Goal: Transaction & Acquisition: Purchase product/service

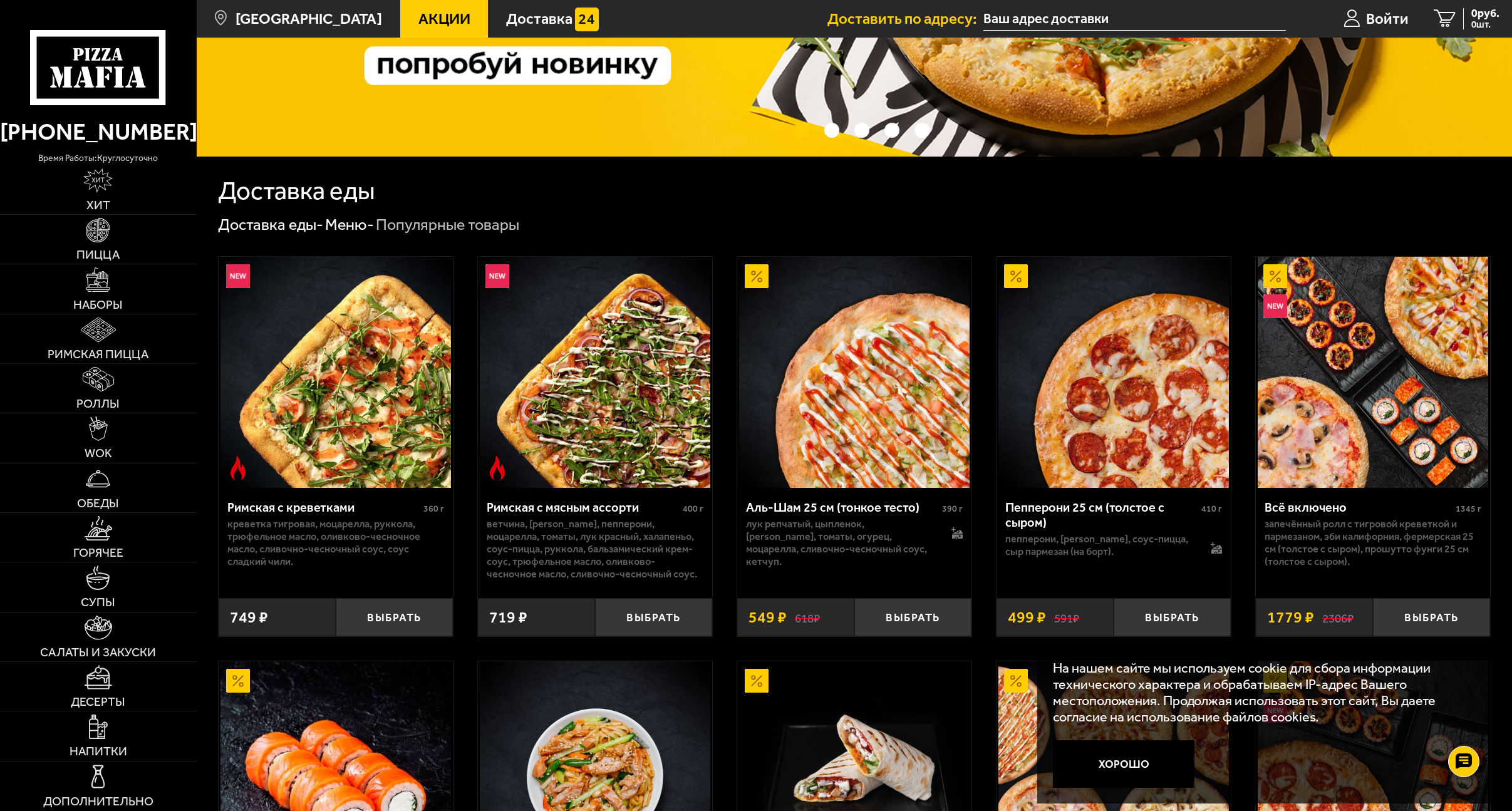
scroll to position [250, 0]
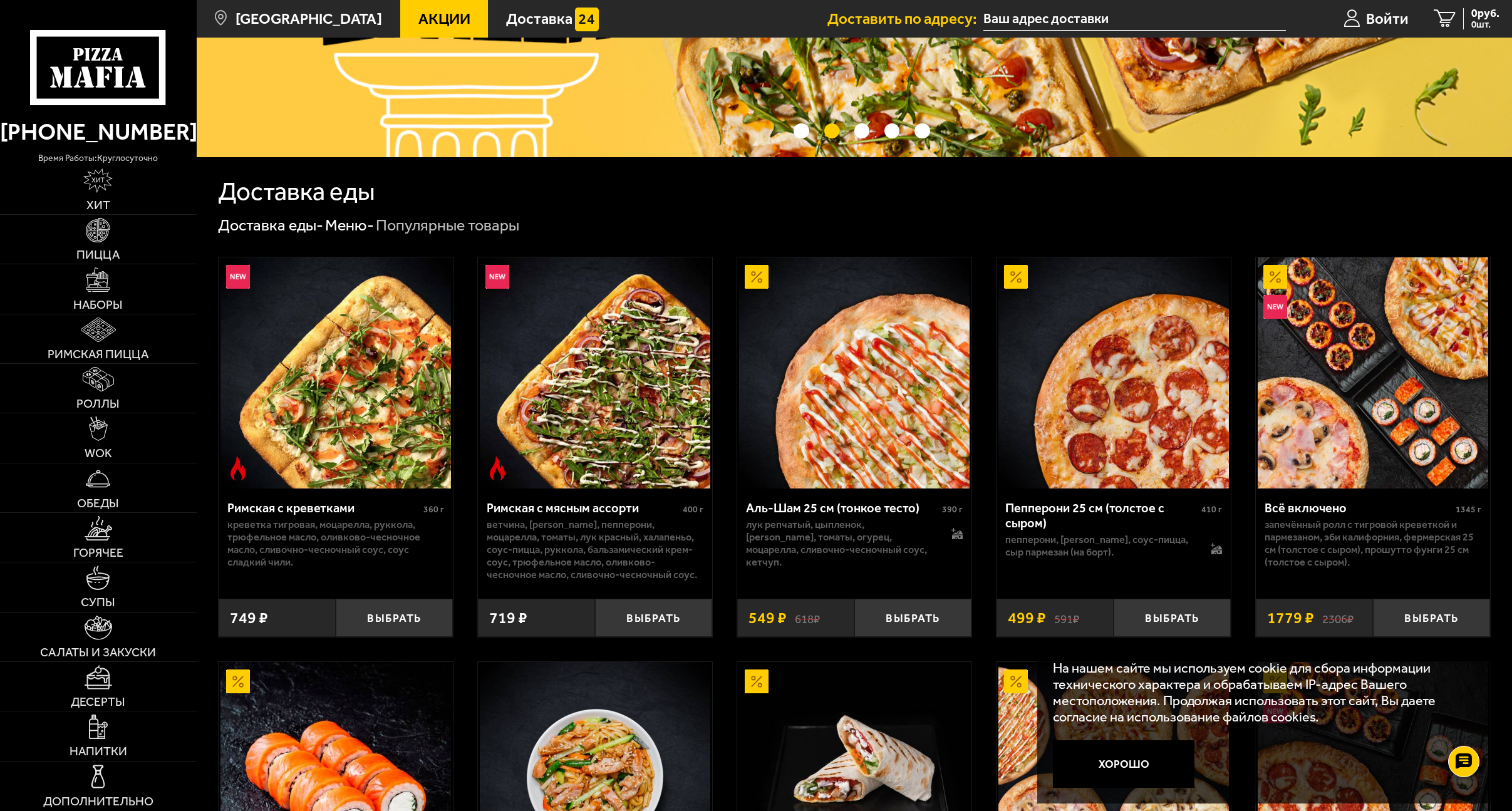
click at [1148, 412] on img at bounding box center [1113, 372] width 230 height 230
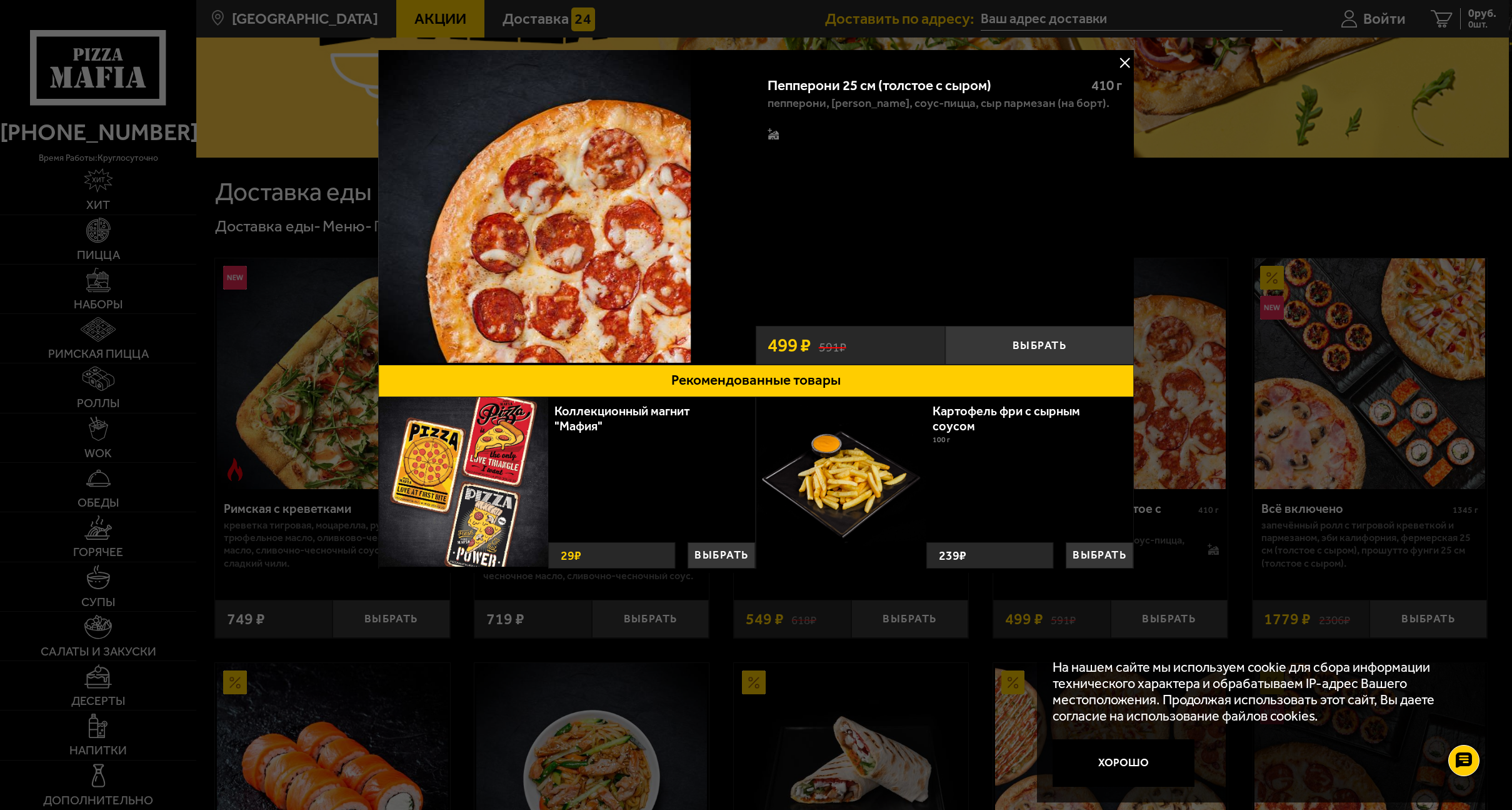
click at [1122, 62] on button at bounding box center [1125, 63] width 19 height 19
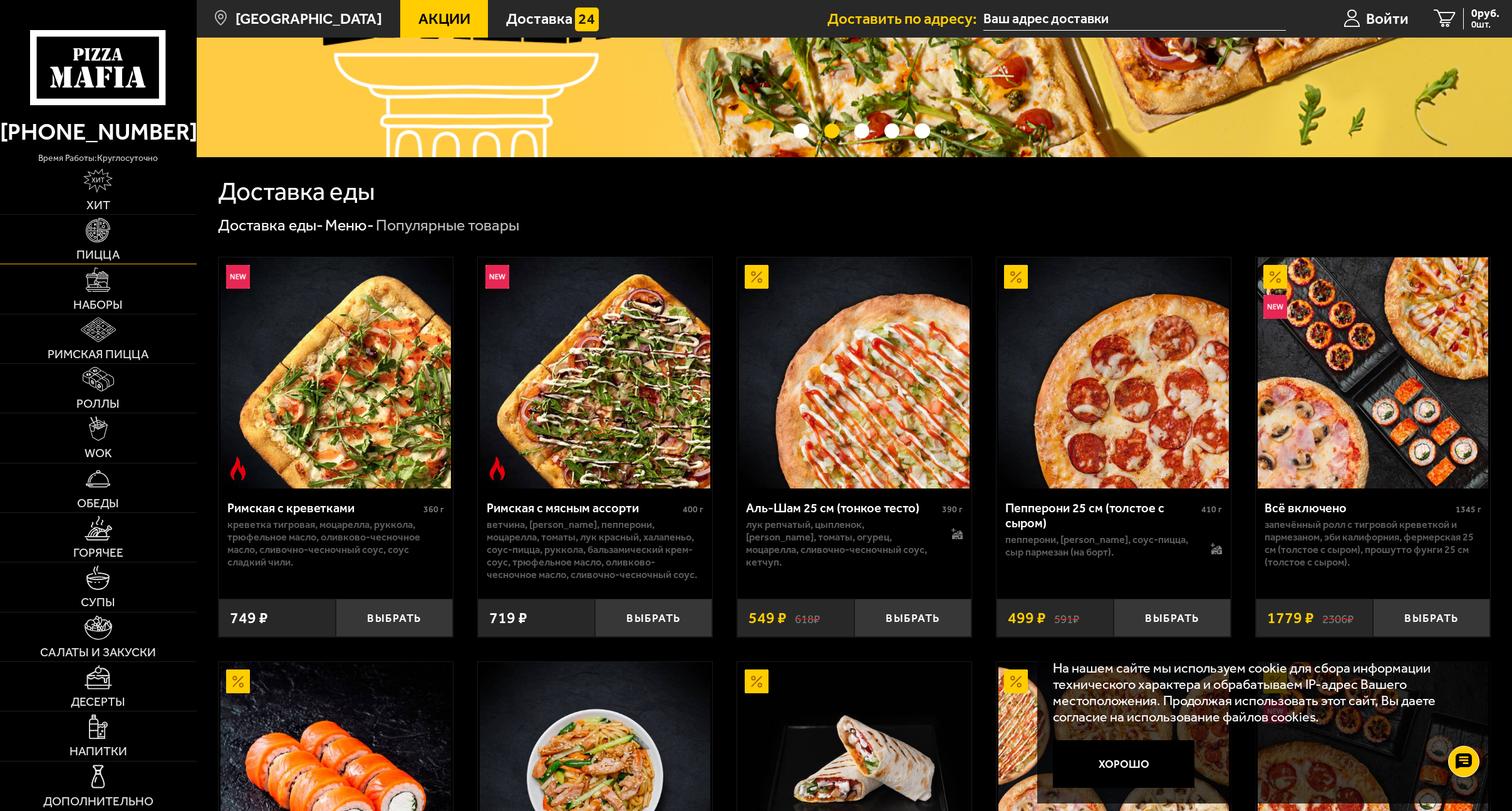
click at [92, 246] on link "Пицца" at bounding box center [98, 239] width 196 height 49
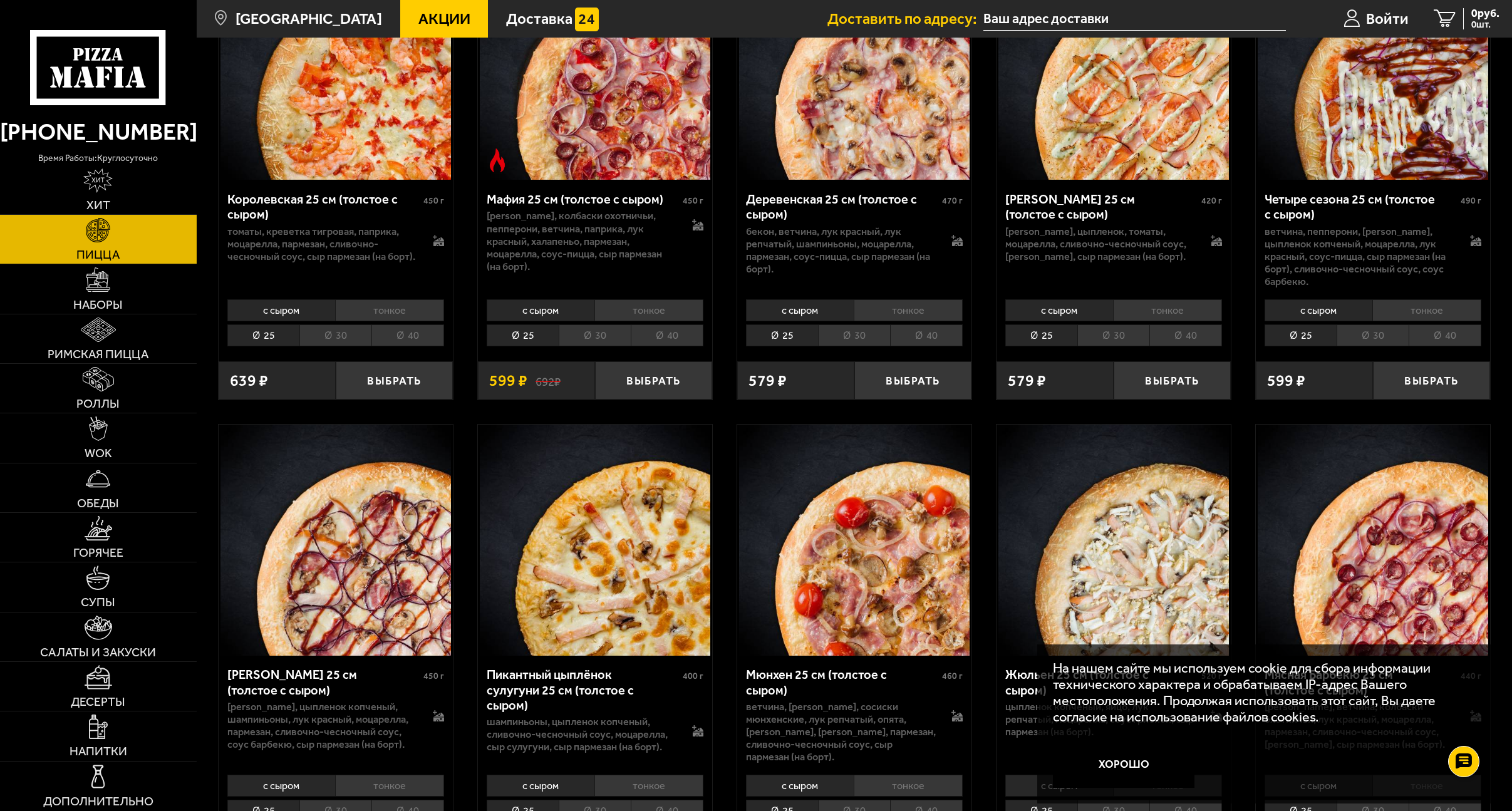
scroll to position [2066, 0]
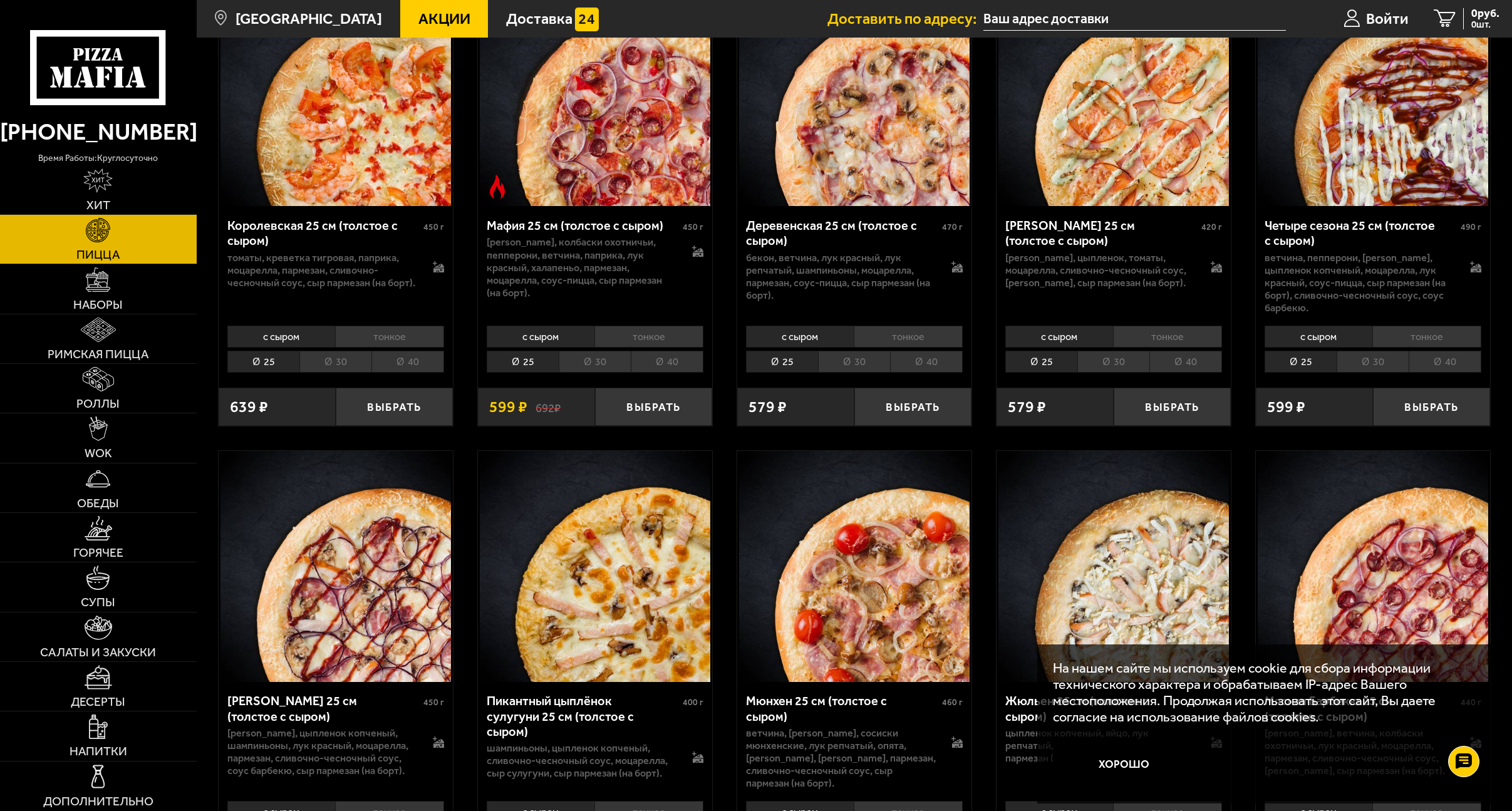
click at [1423, 351] on li "40" at bounding box center [1444, 361] width 72 height 22
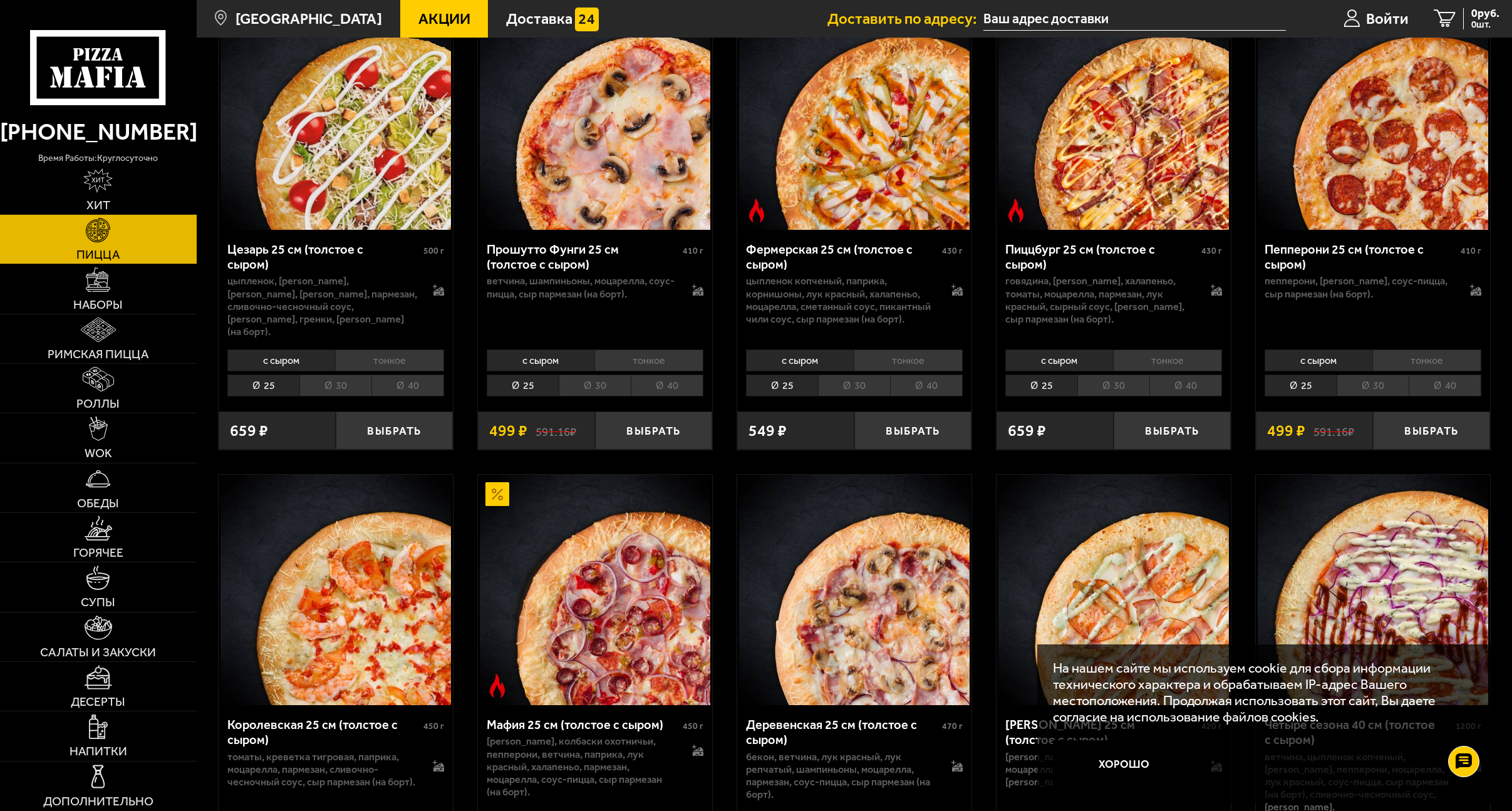
scroll to position [1564, 0]
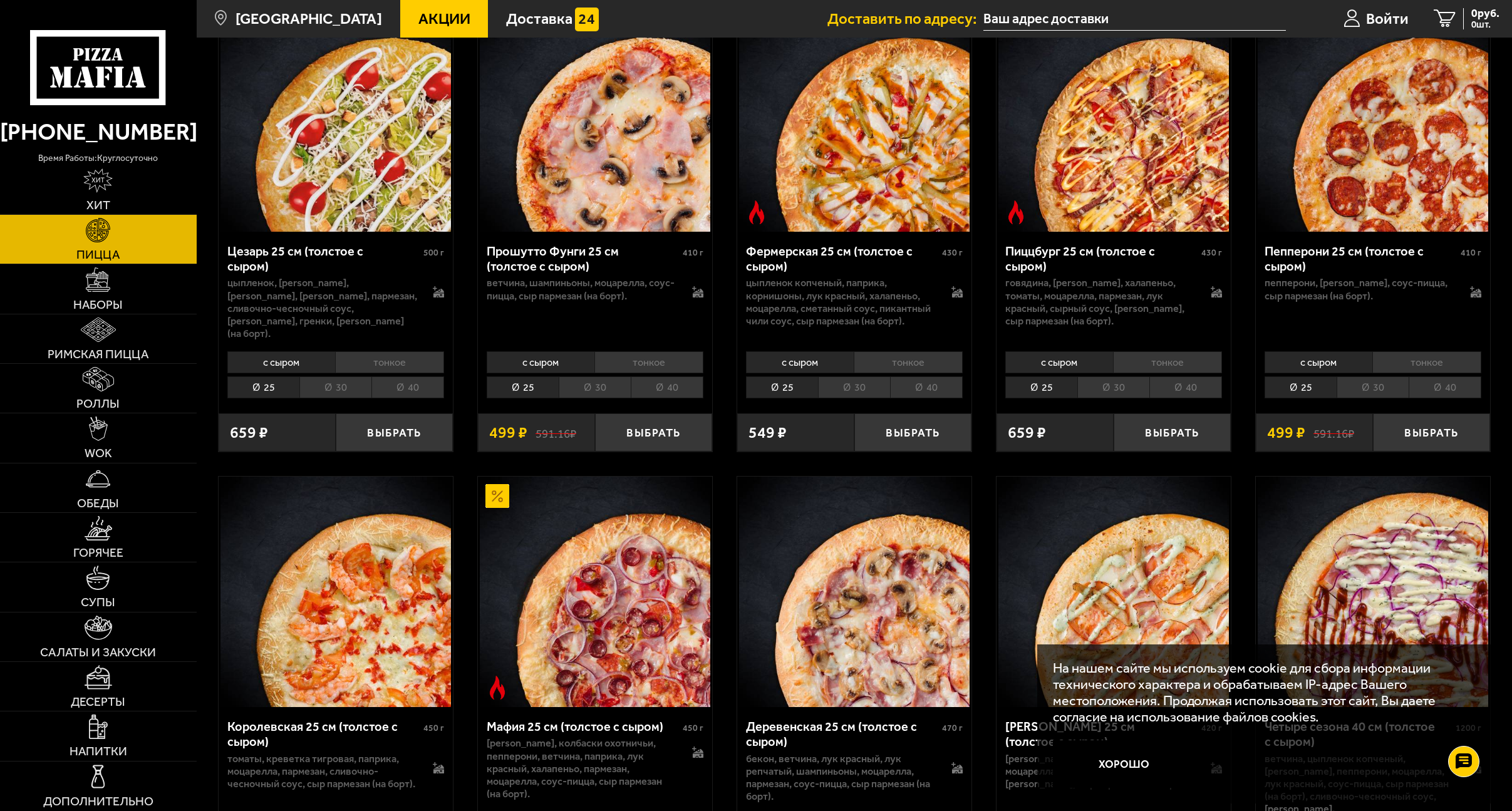
click at [1454, 376] on li "40" at bounding box center [1444, 386] width 72 height 22
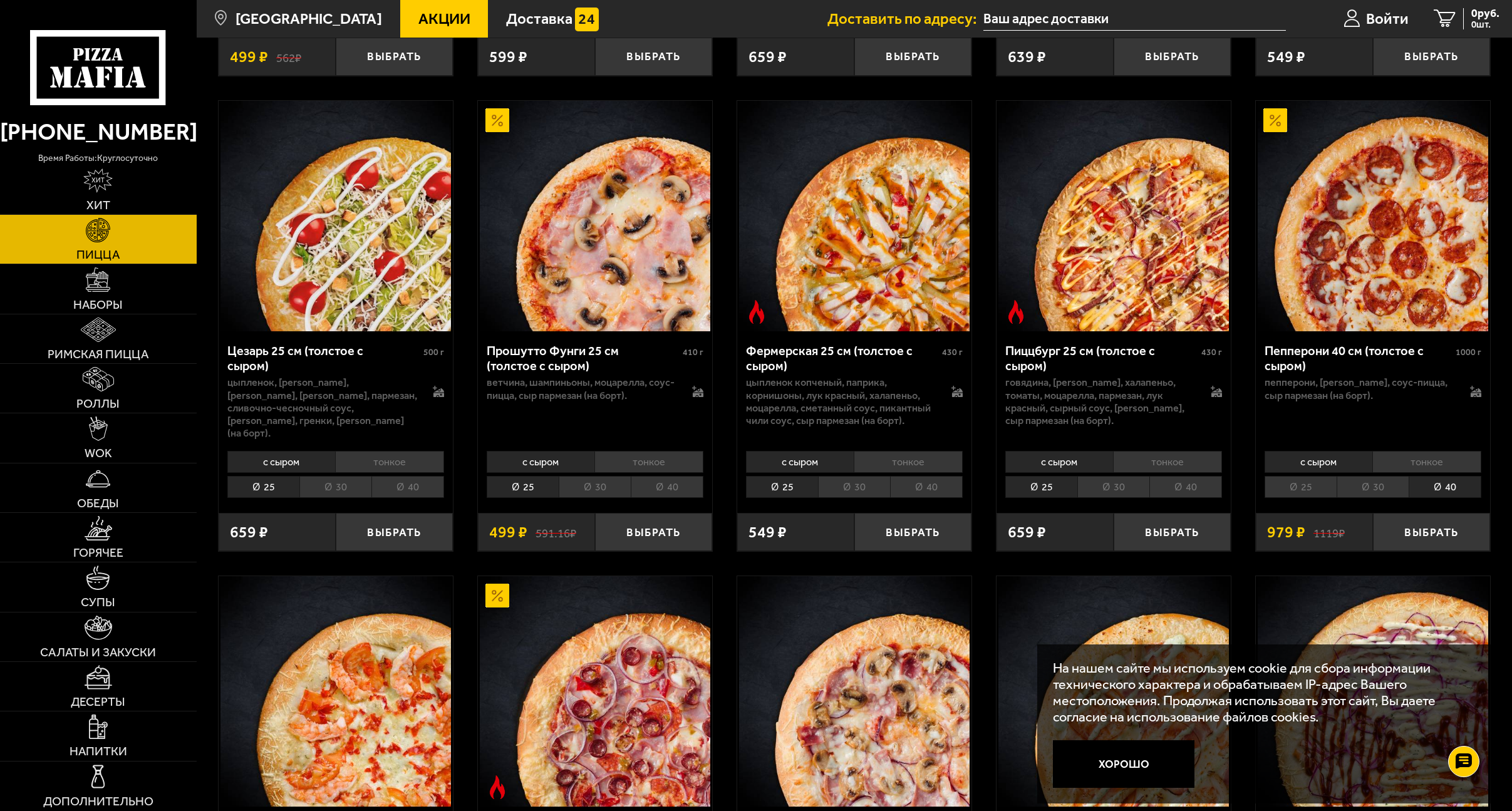
scroll to position [1377, 0]
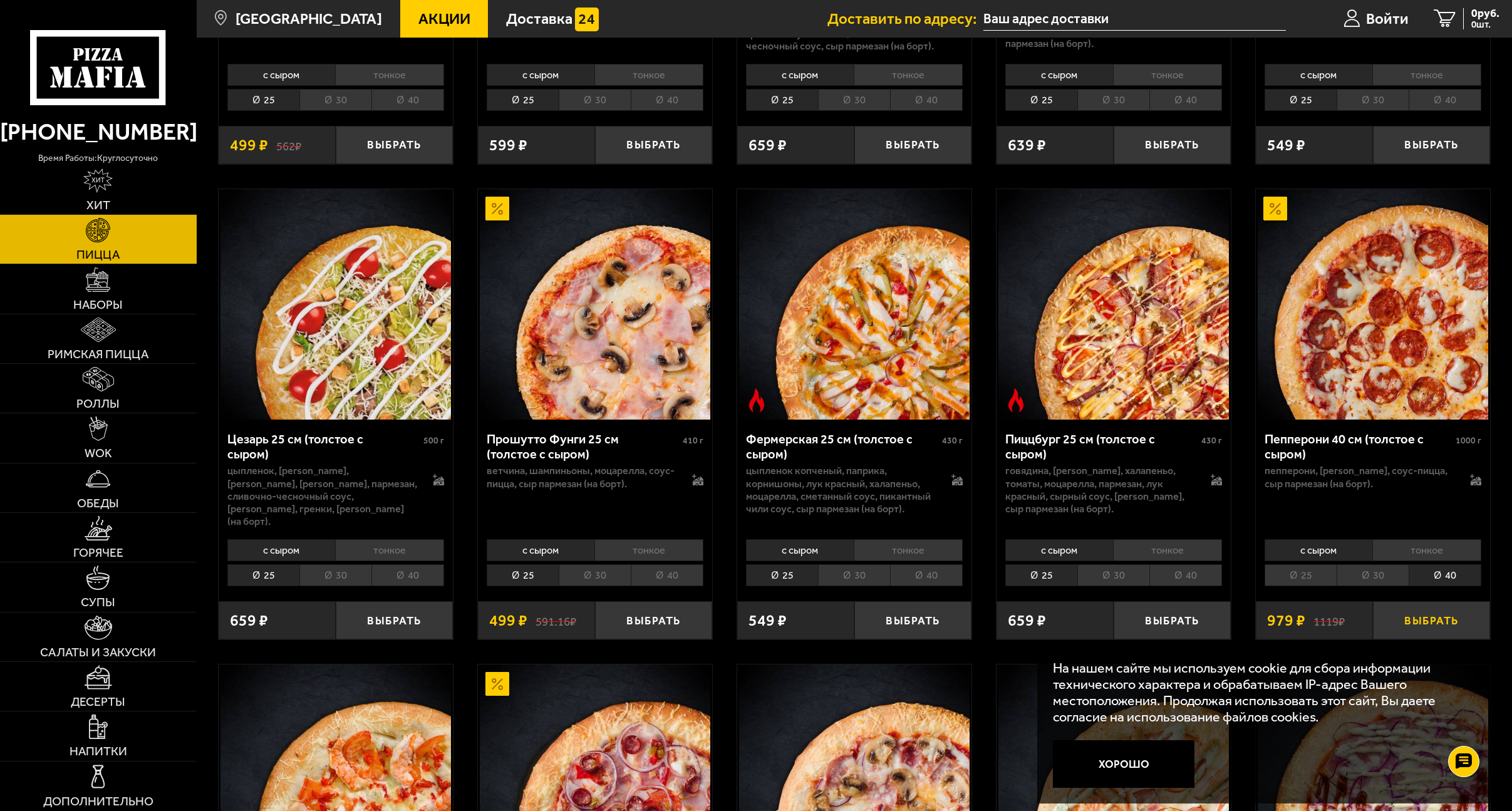
click at [1426, 601] on button "Выбрать" at bounding box center [1431, 620] width 117 height 39
click at [1466, 16] on span "979 руб." at bounding box center [1479, 13] width 41 height 11
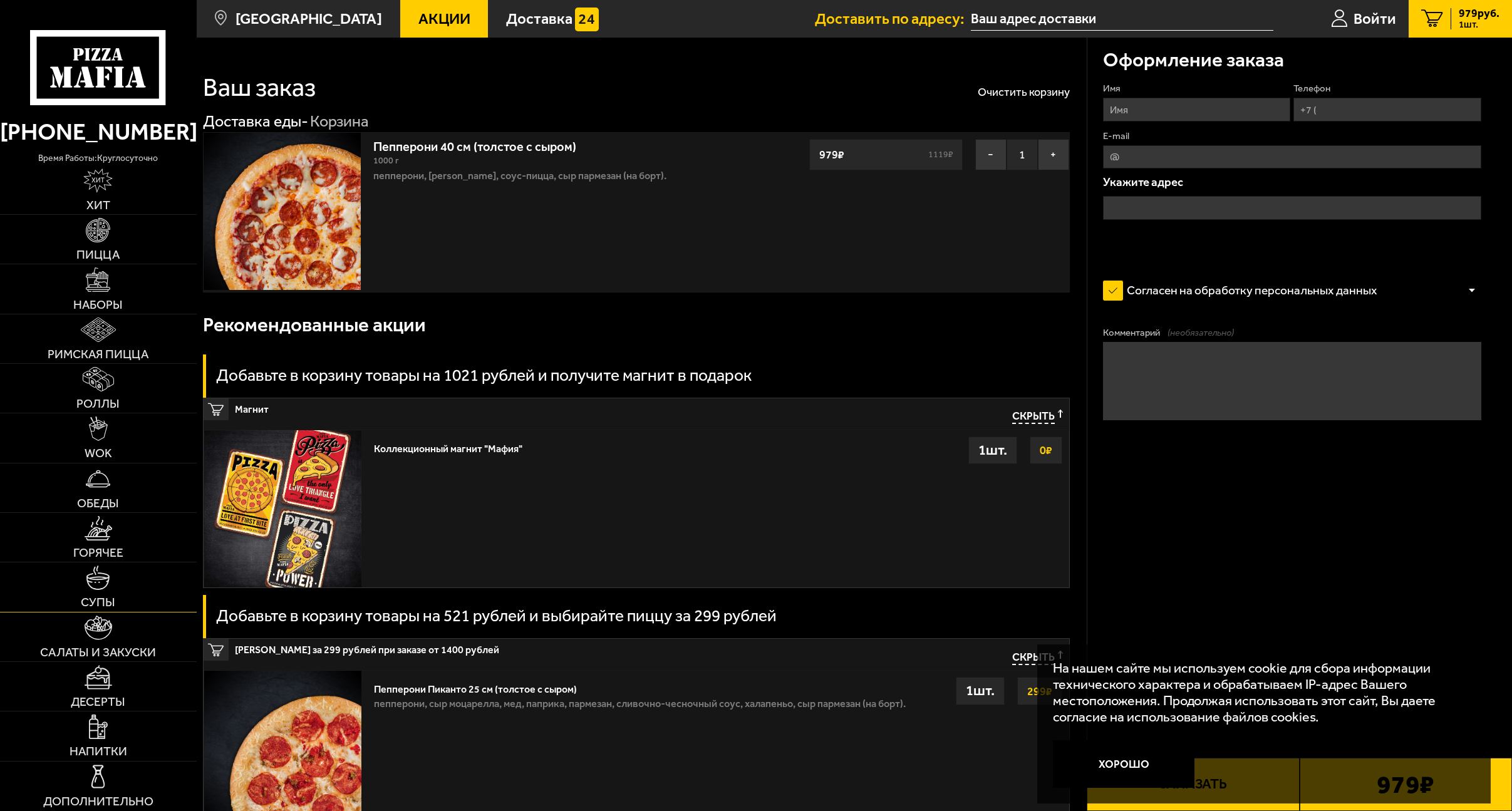
click at [106, 593] on link "Супы" at bounding box center [98, 587] width 196 height 49
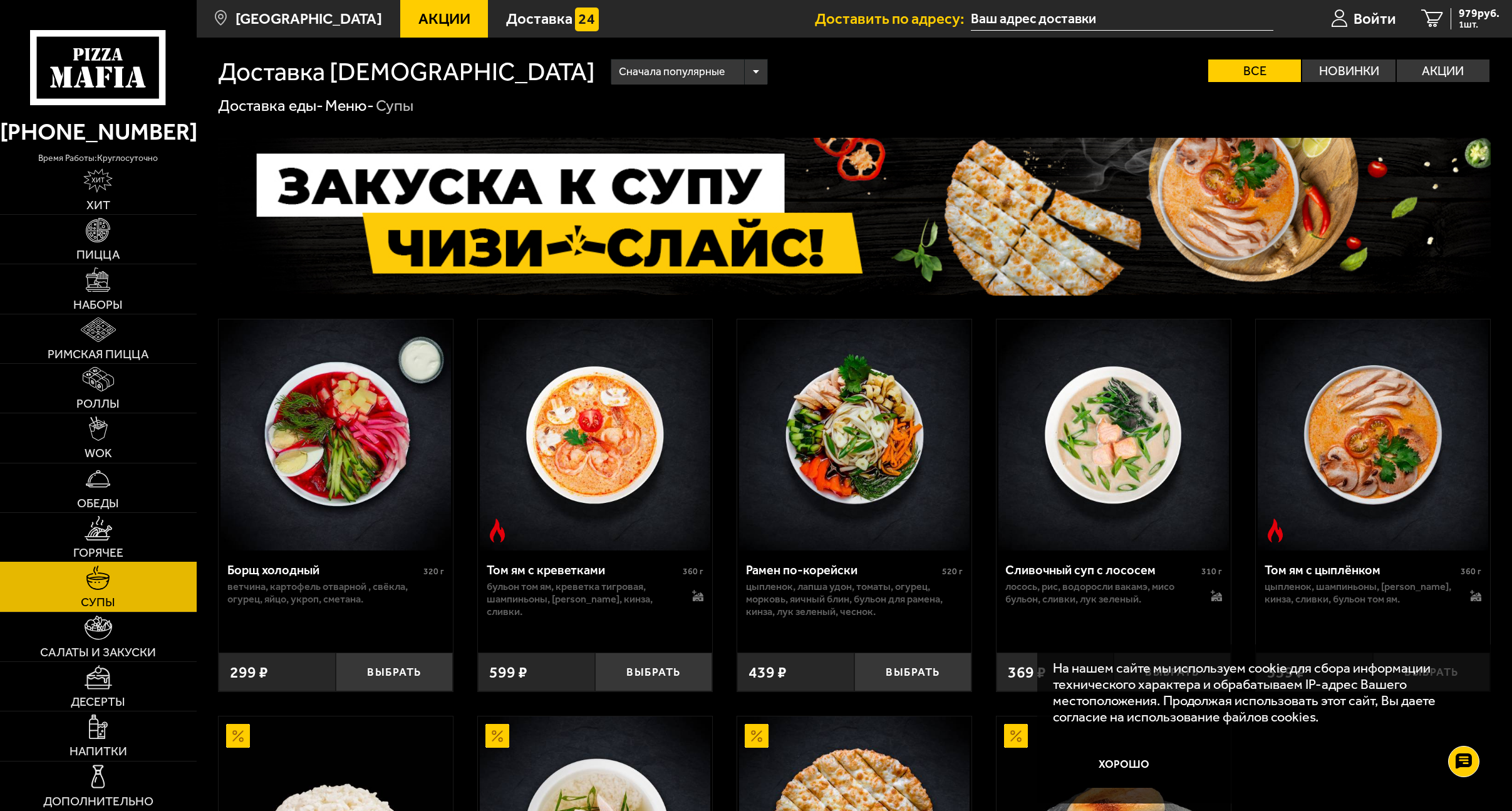
click at [114, 538] on link "Горячее" at bounding box center [98, 537] width 196 height 49
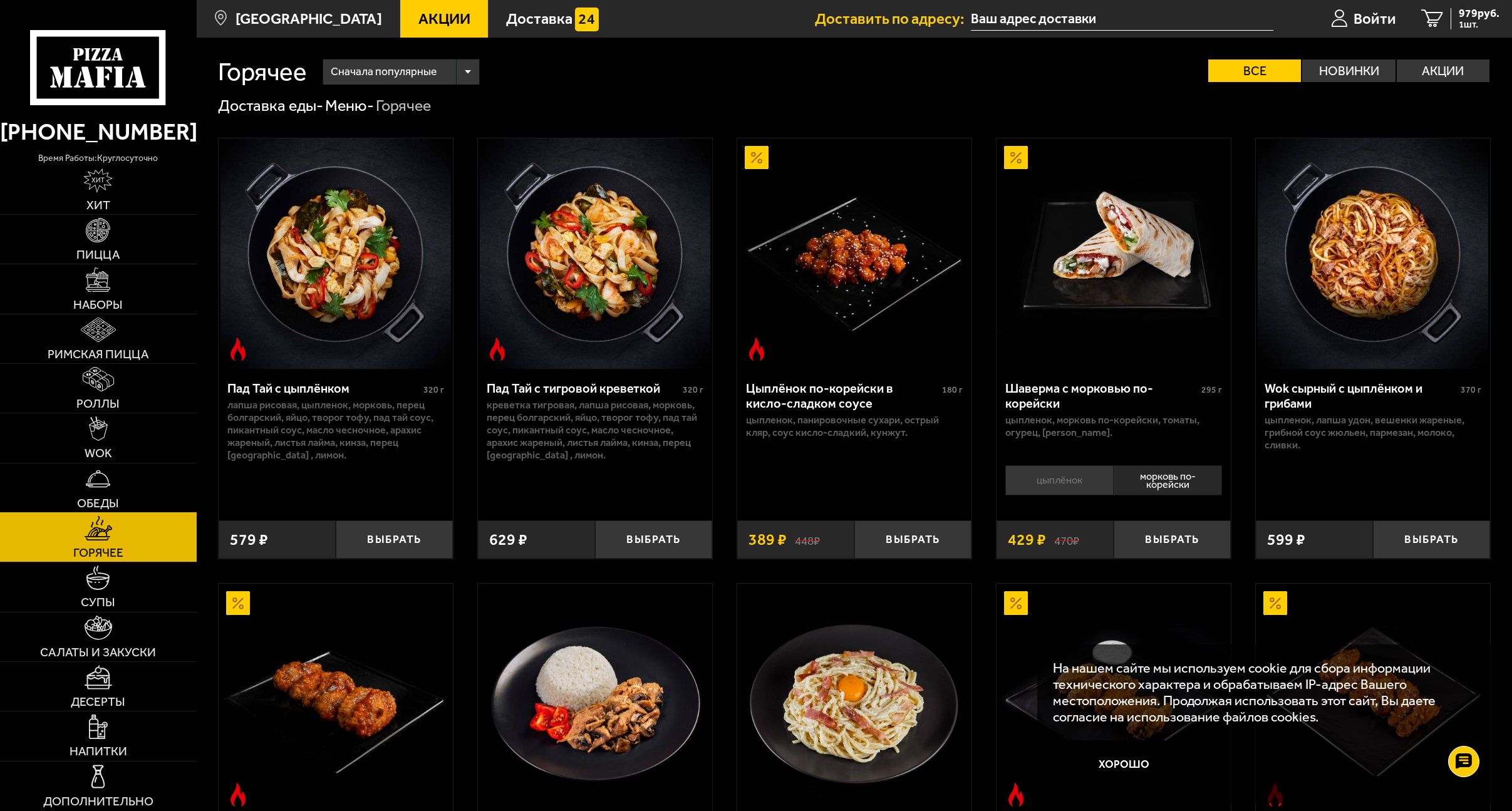
click at [120, 491] on link "Обеды" at bounding box center [98, 487] width 196 height 49
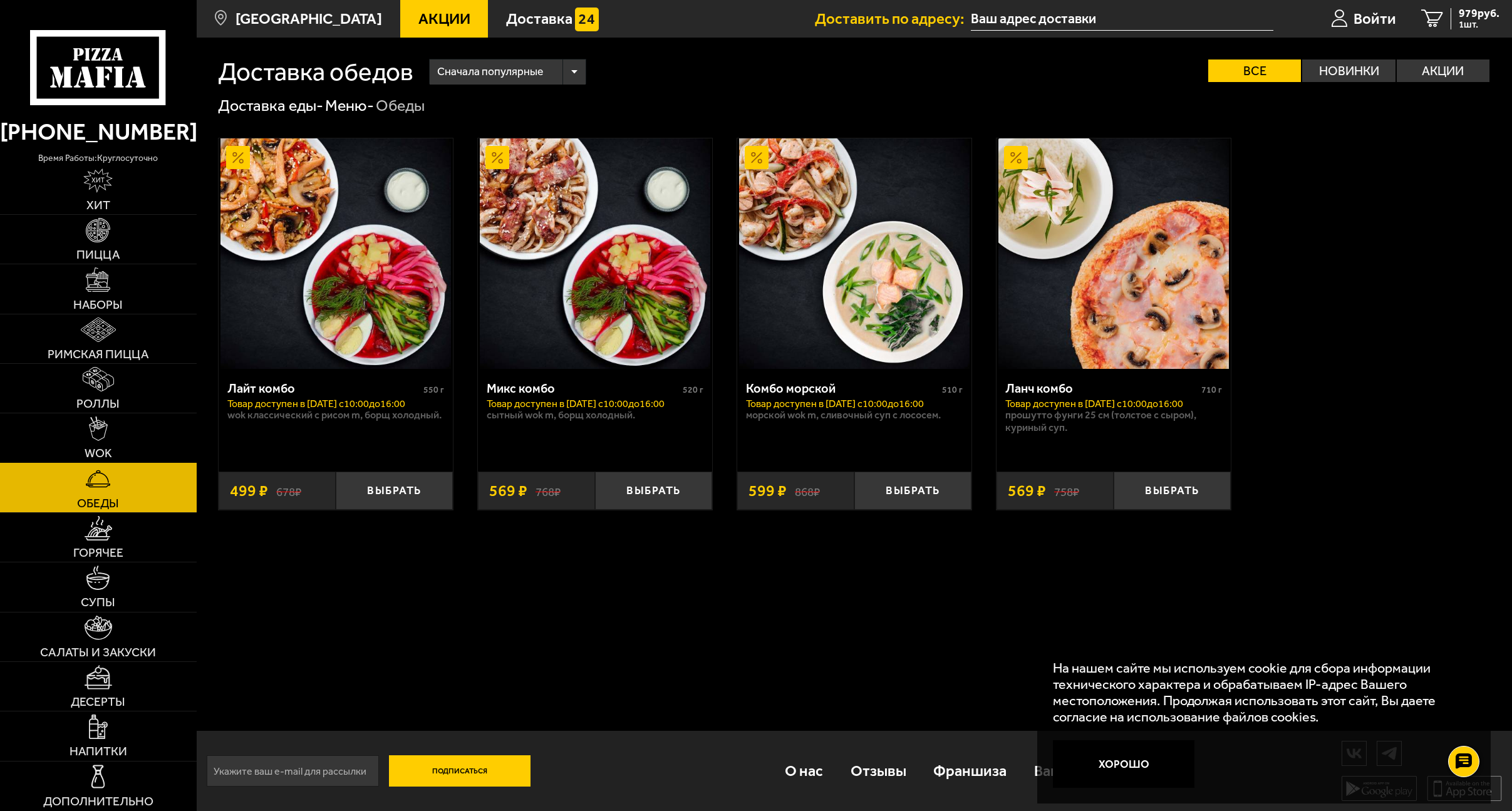
click at [129, 453] on link "WOK" at bounding box center [98, 438] width 196 height 49
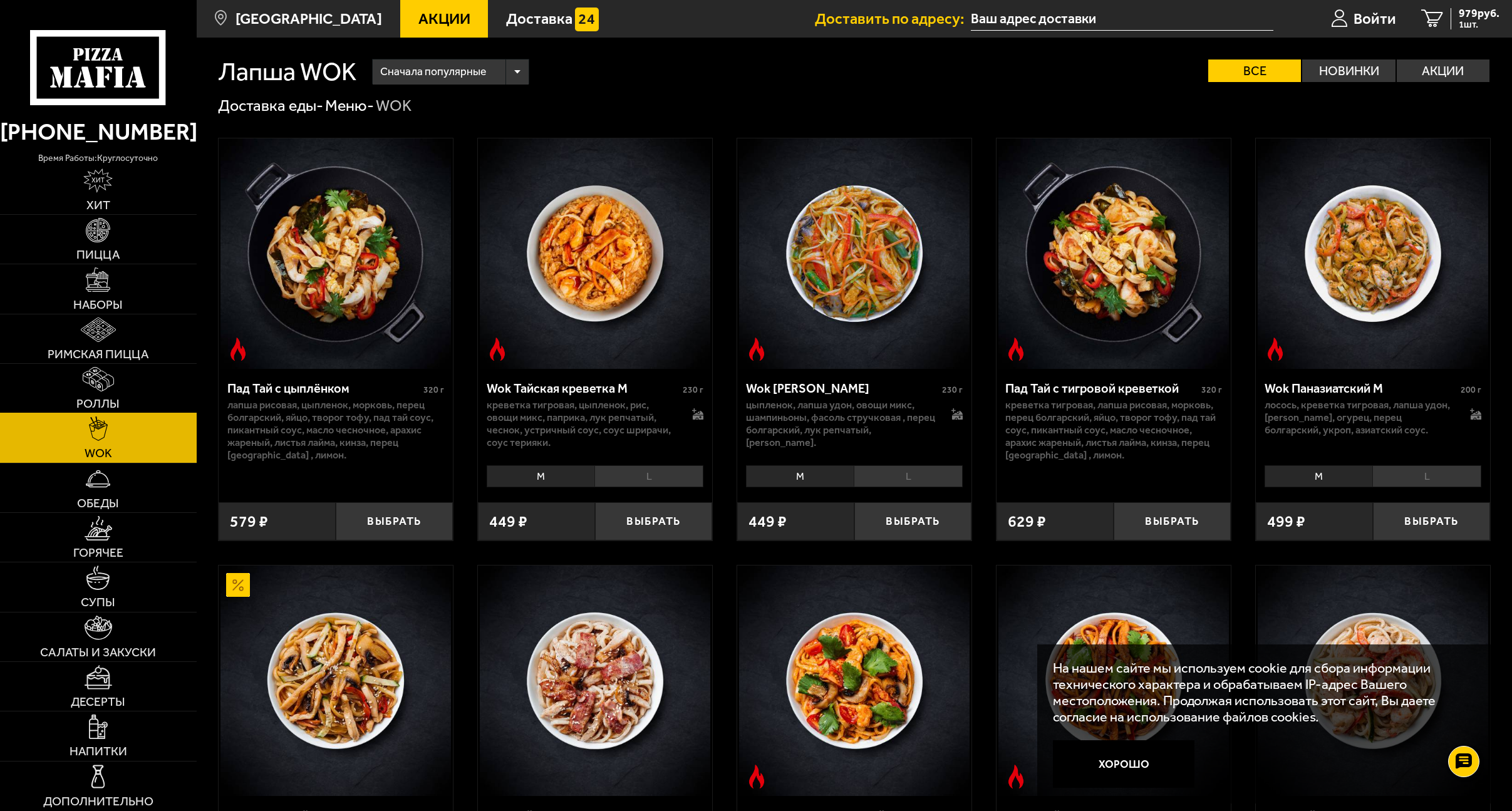
click at [128, 392] on link "Роллы" at bounding box center [98, 388] width 196 height 49
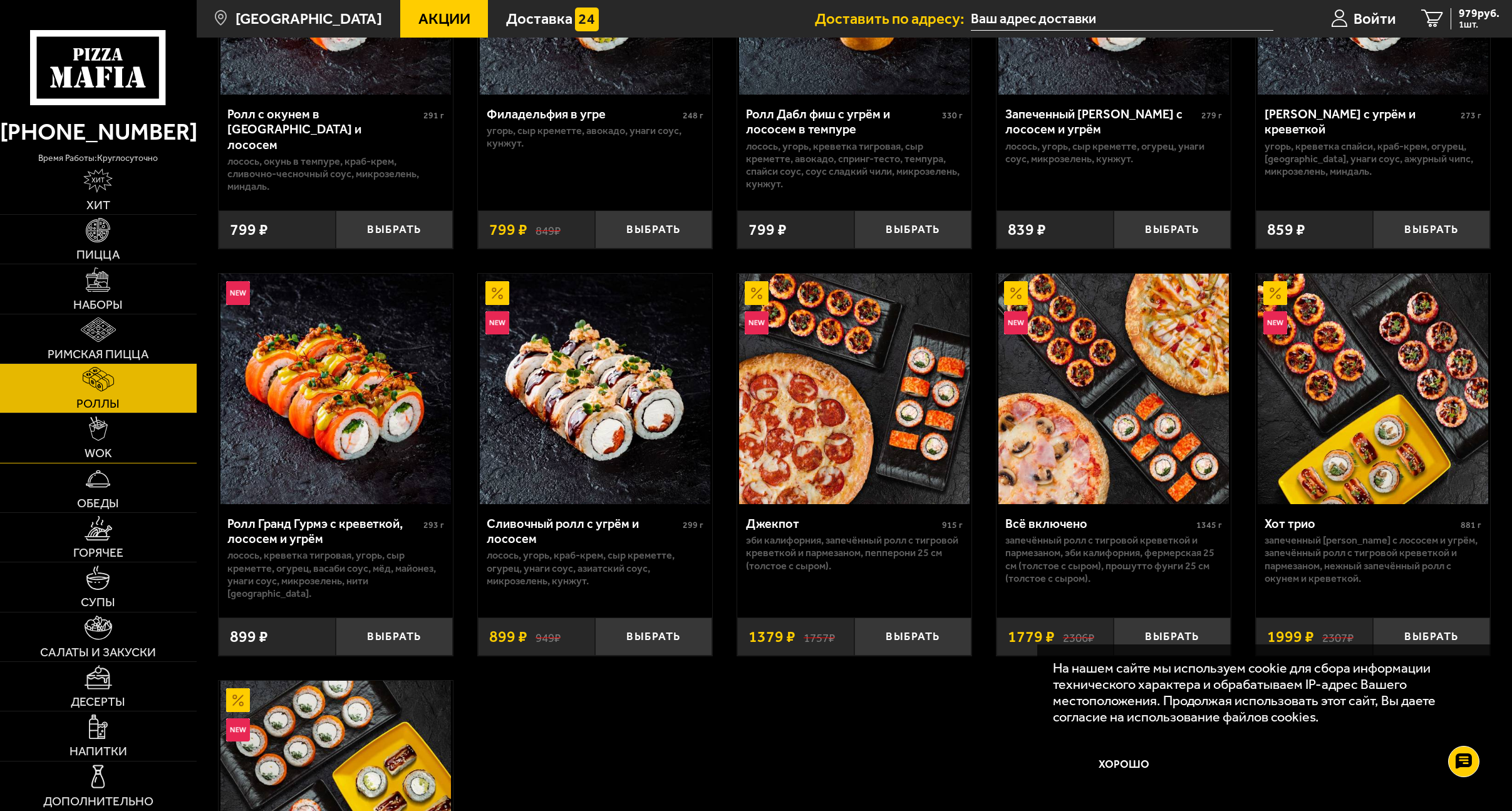
scroll to position [626, 0]
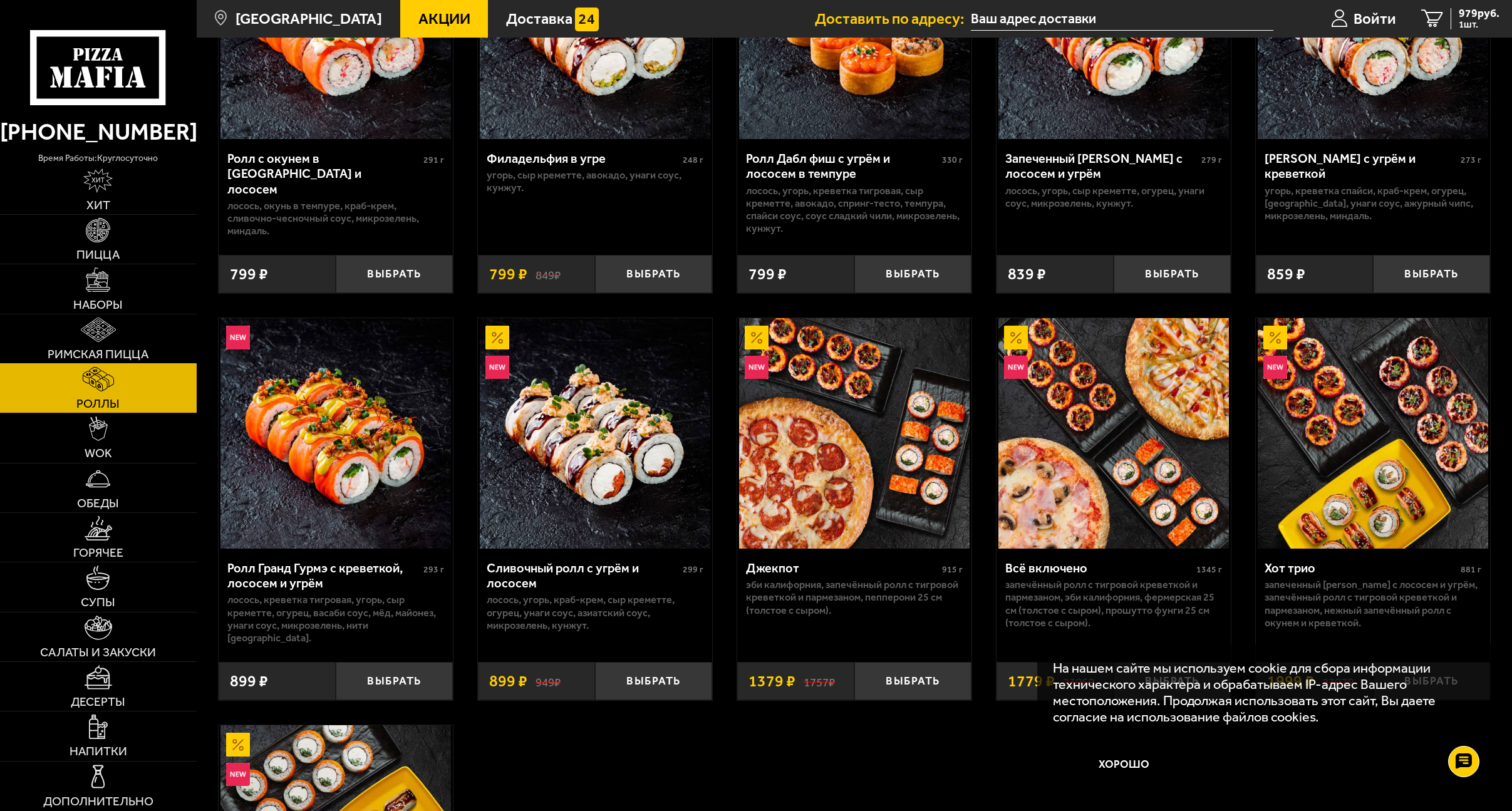
click at [116, 320] on img at bounding box center [99, 330] width 35 height 24
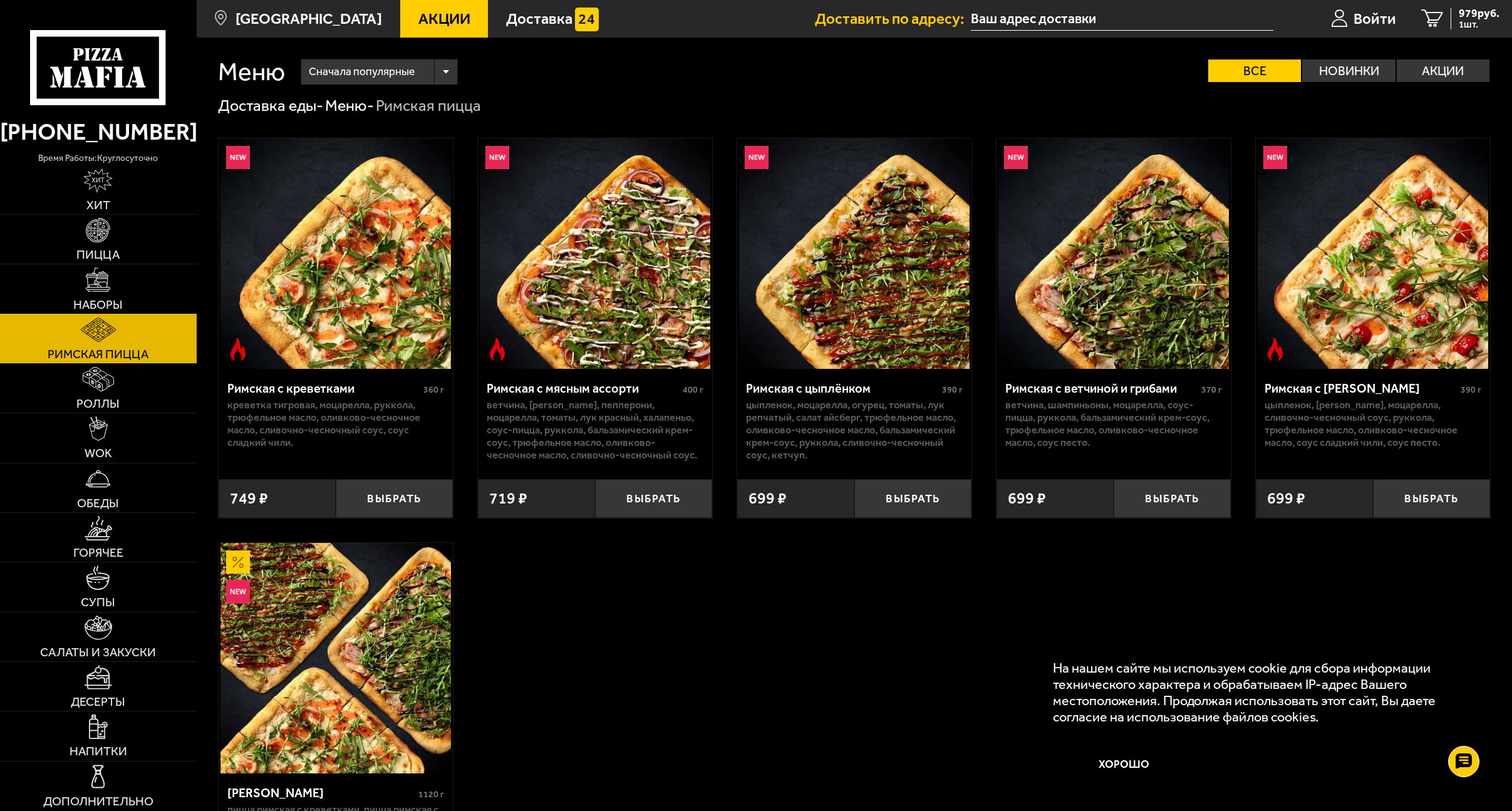
click at [113, 292] on link "Наборы" at bounding box center [98, 289] width 196 height 49
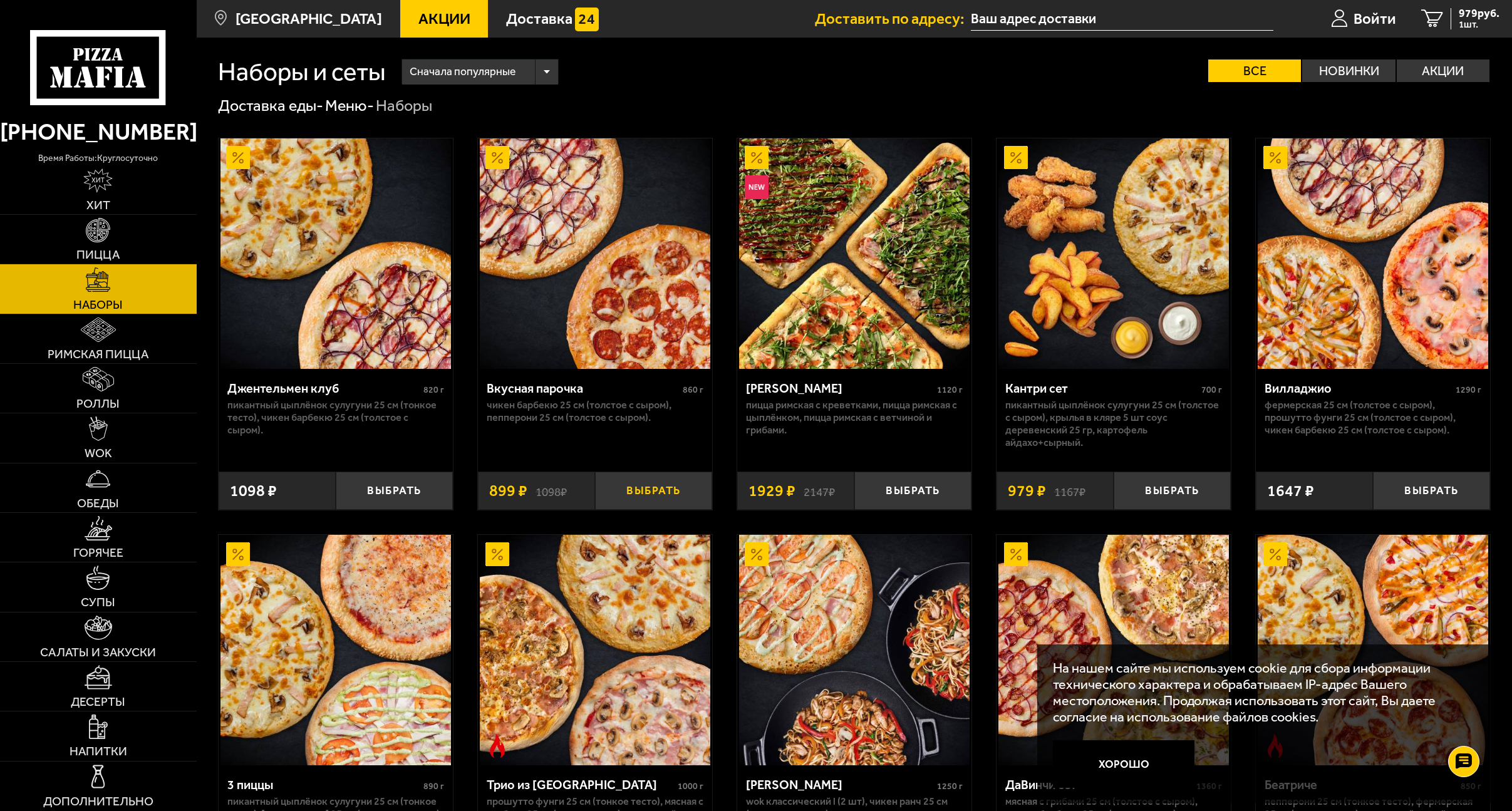
click at [640, 495] on button "Выбрать" at bounding box center [653, 490] width 117 height 39
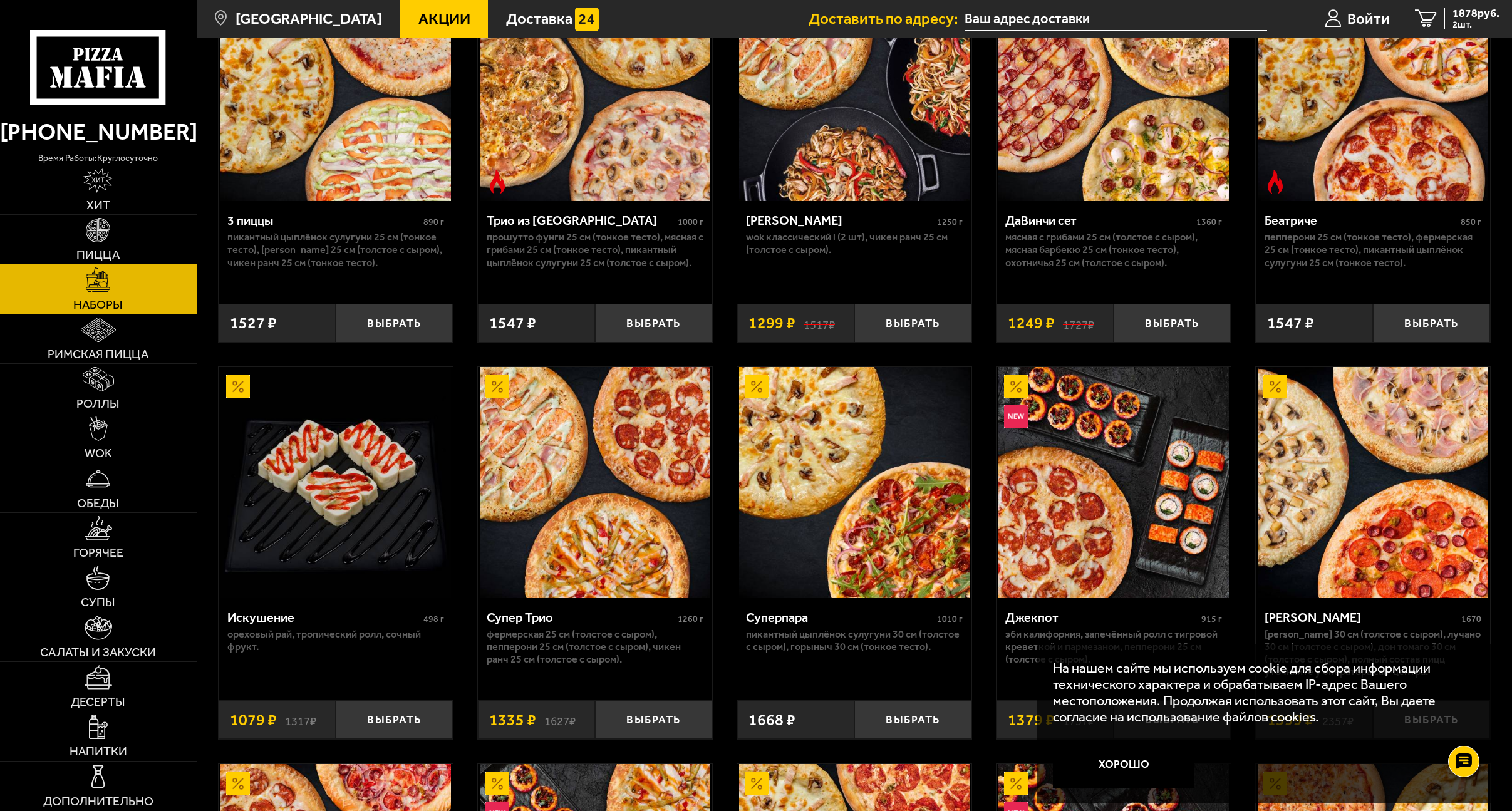
scroll to position [563, 0]
click at [1467, 9] on span "1878 руб." at bounding box center [1476, 13] width 47 height 11
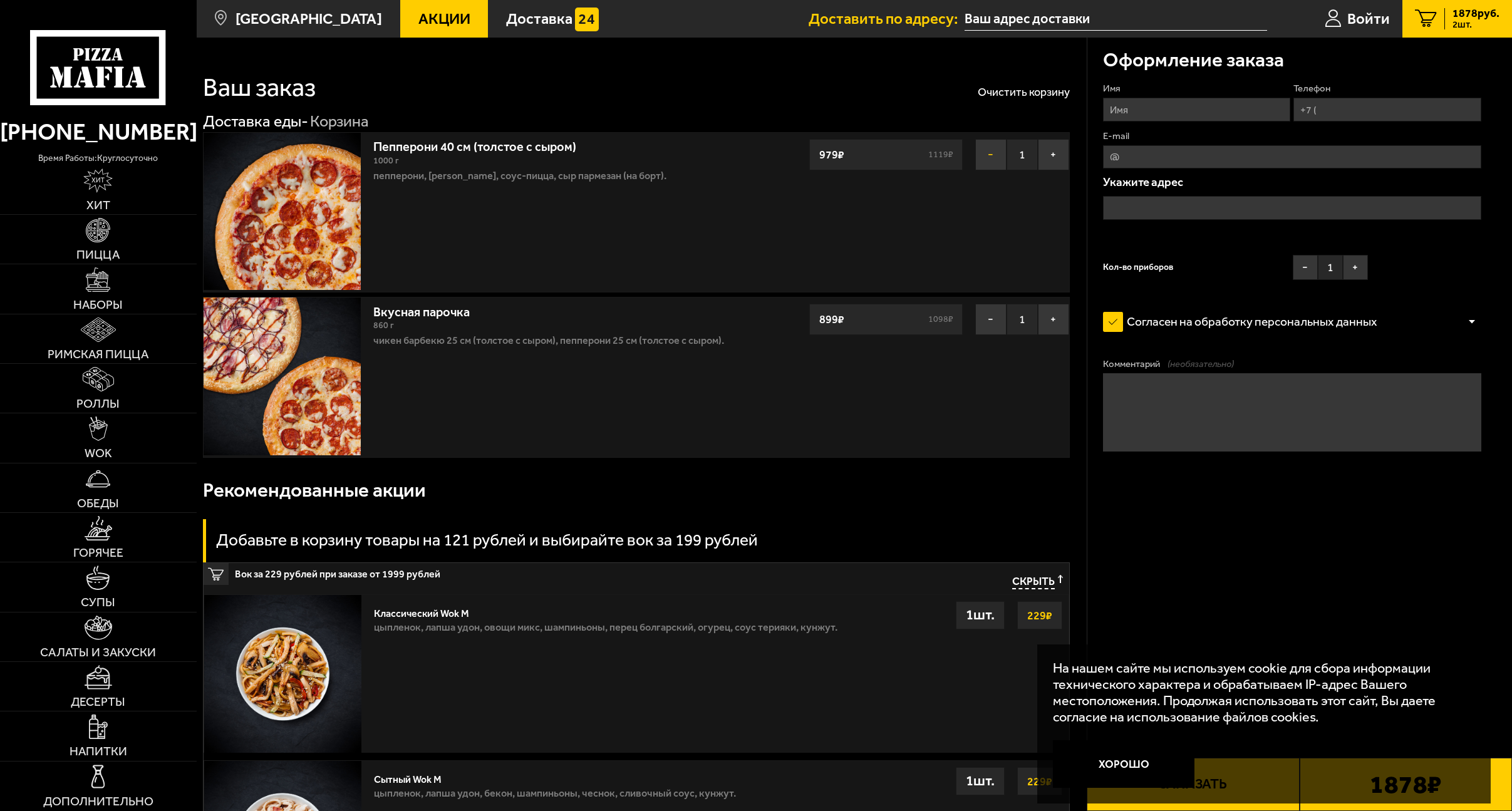
click at [993, 152] on button "−" at bounding box center [991, 154] width 31 height 31
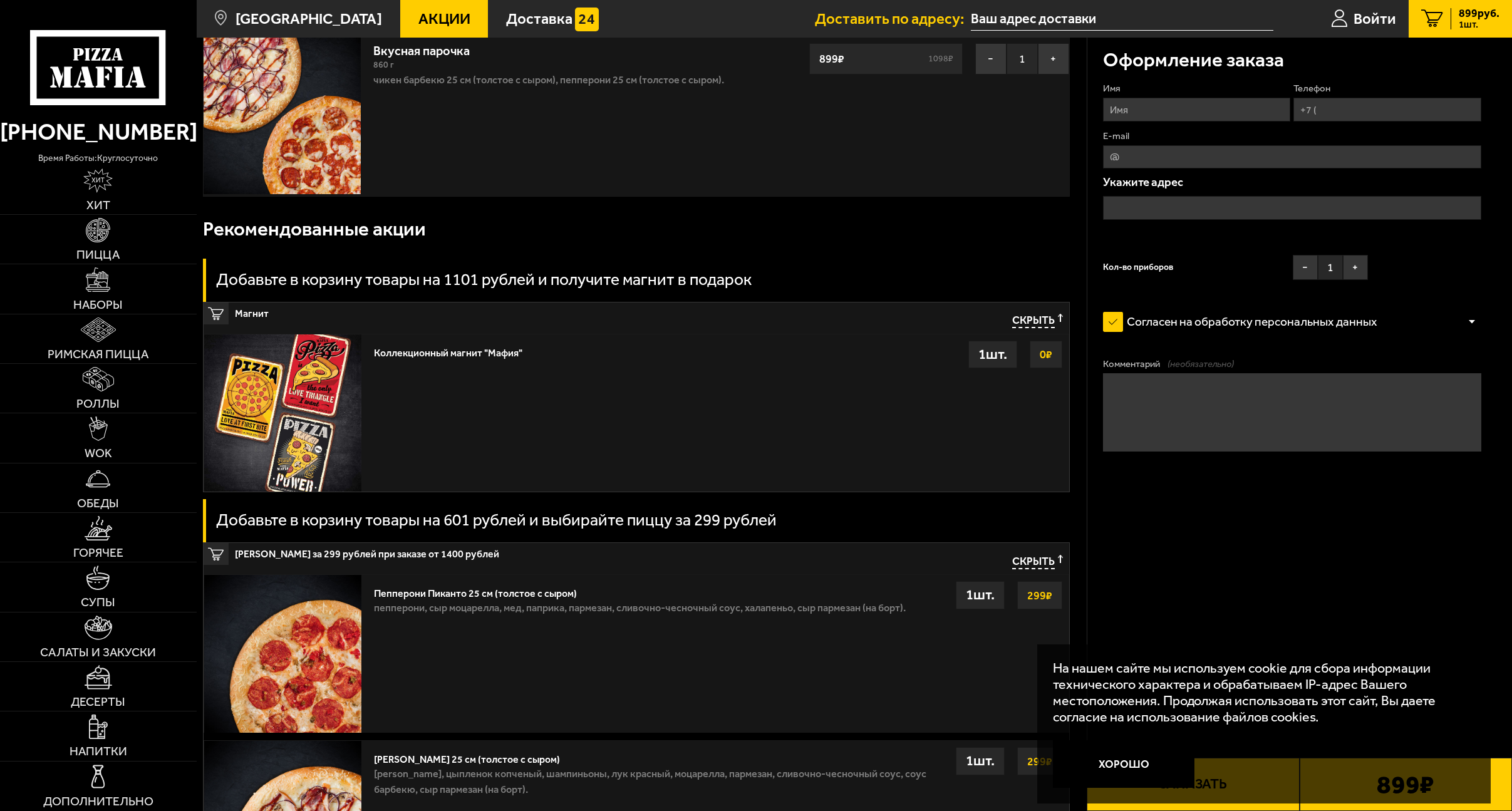
scroll to position [63, 0]
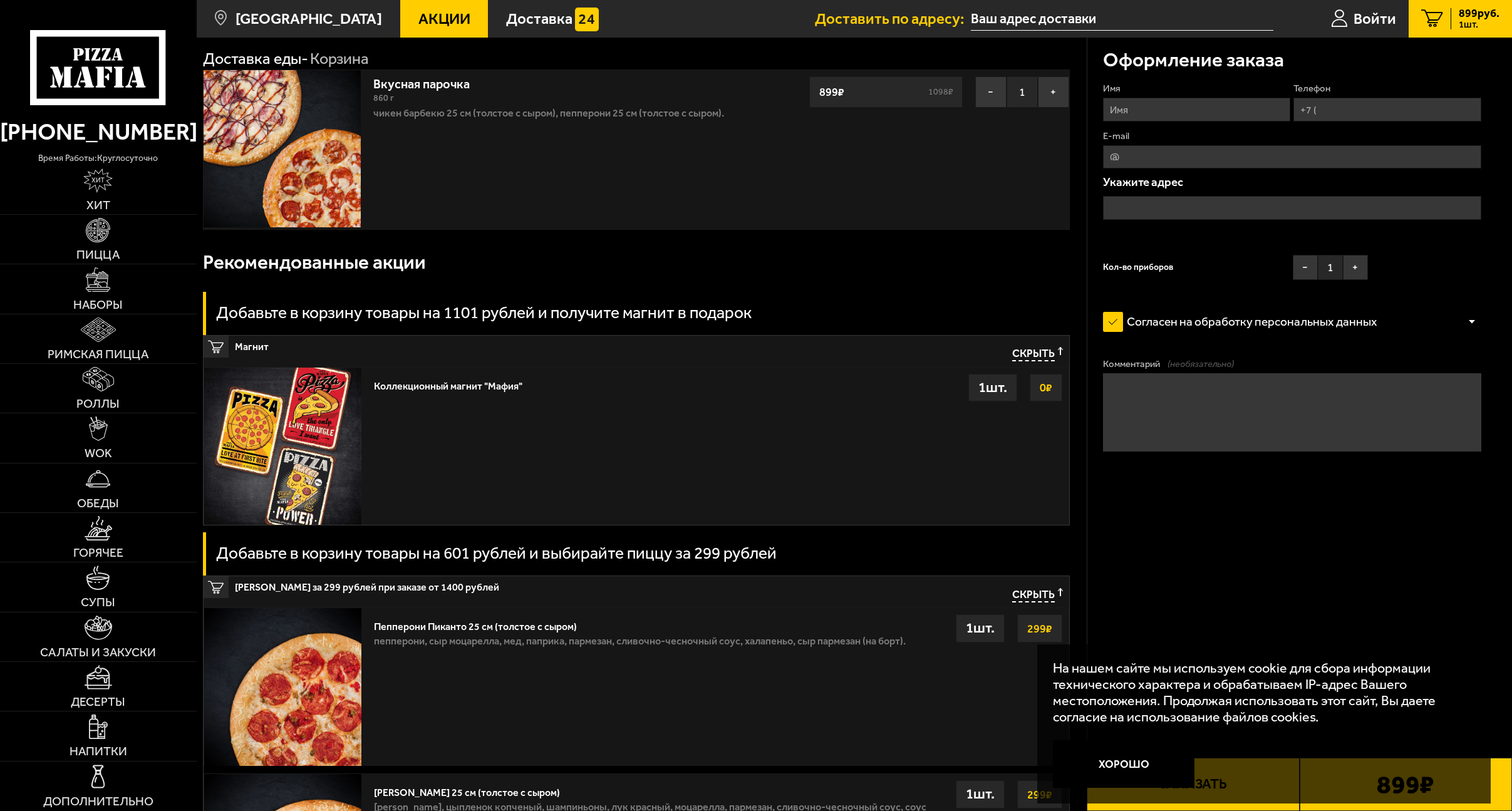
click at [1167, 112] on input "Имя" at bounding box center [1196, 109] width 188 height 24
click at [1344, 108] on input "Телефон" at bounding box center [1386, 109] width 188 height 24
type input "+7 (911) 922-81-88"
type input "Алексей"
type input "al.al.morozov@gmail.com"
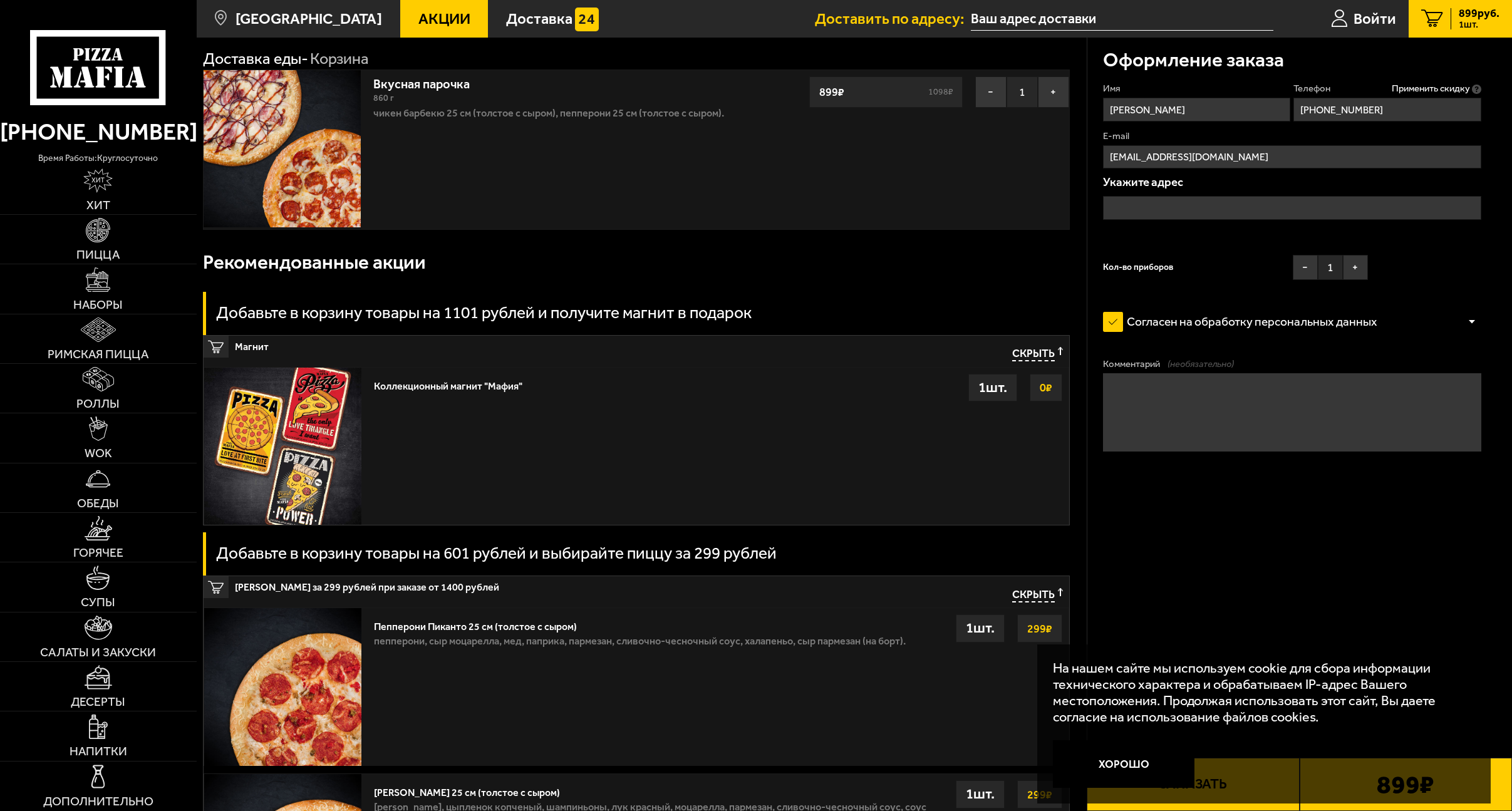
type input "+7 (911) 922-81-88"
click at [1140, 208] on input "text" at bounding box center [1292, 208] width 379 height 24
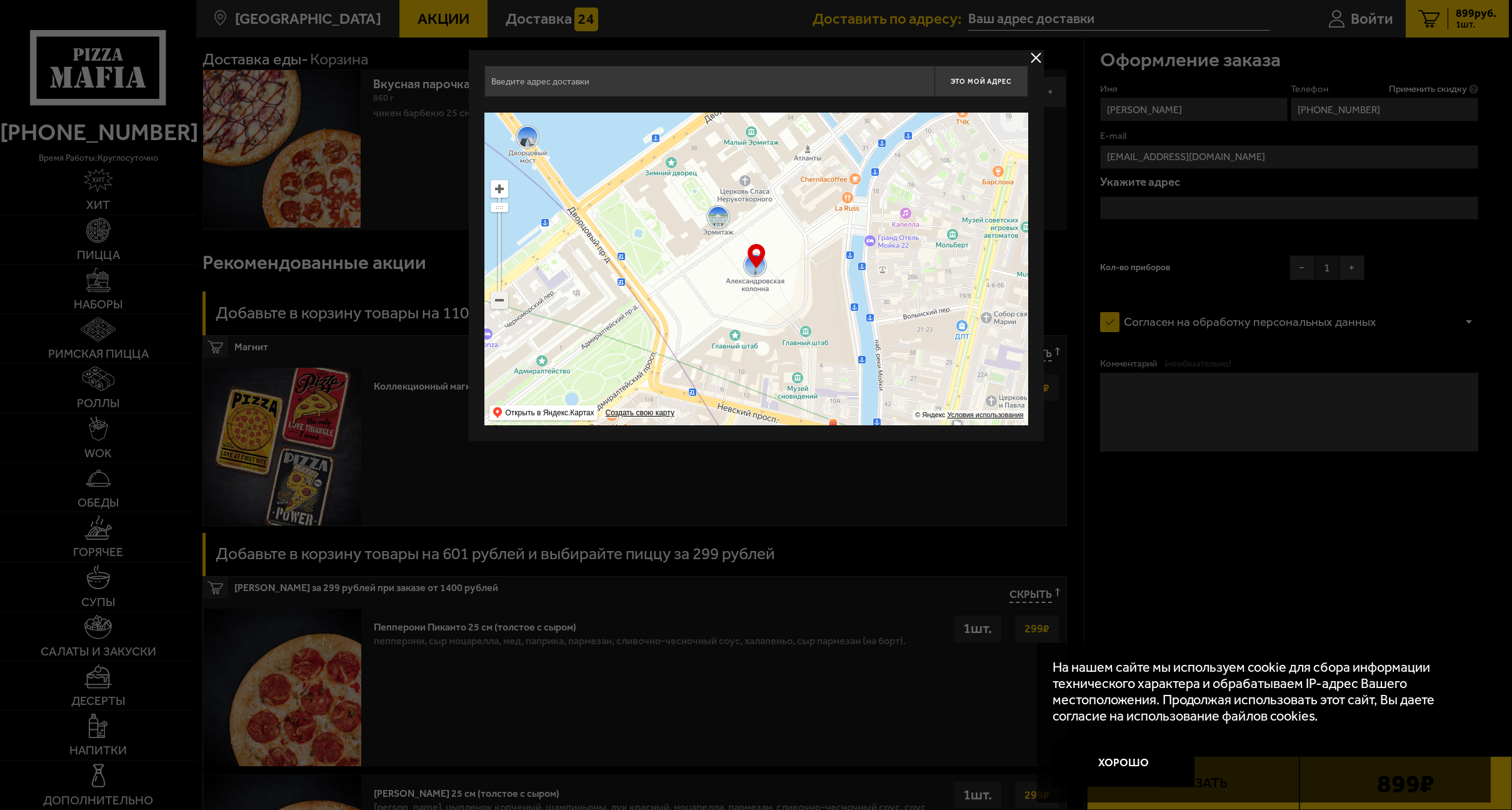
drag, startPoint x: 492, startPoint y: 308, endPoint x: 499, endPoint y: 307, distance: 7.1
click at [493, 308] on ymaps at bounding box center [499, 300] width 17 height 17
click at [499, 307] on ymaps at bounding box center [499, 300] width 17 height 17
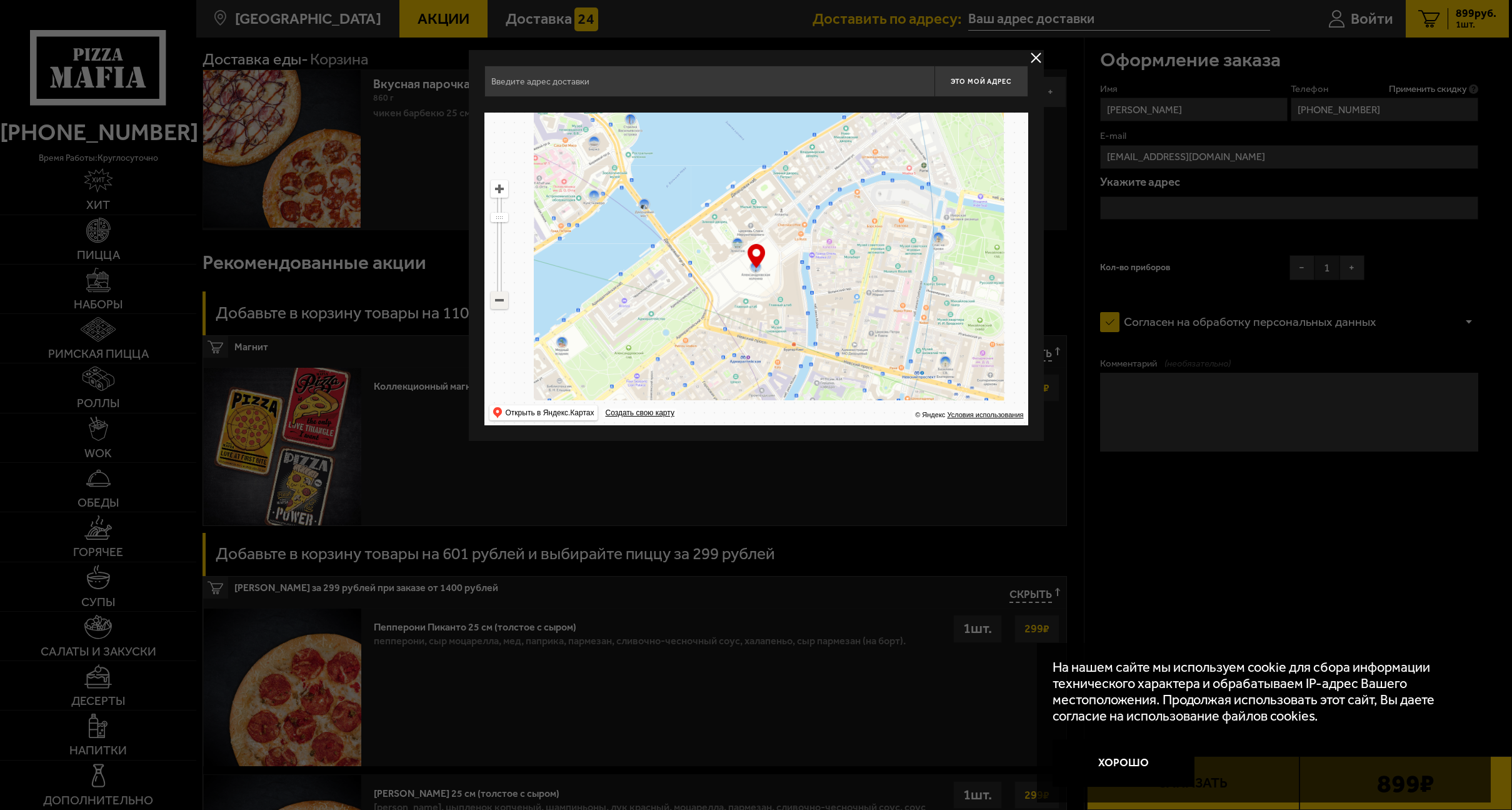
click at [499, 307] on ymaps at bounding box center [499, 300] width 17 height 17
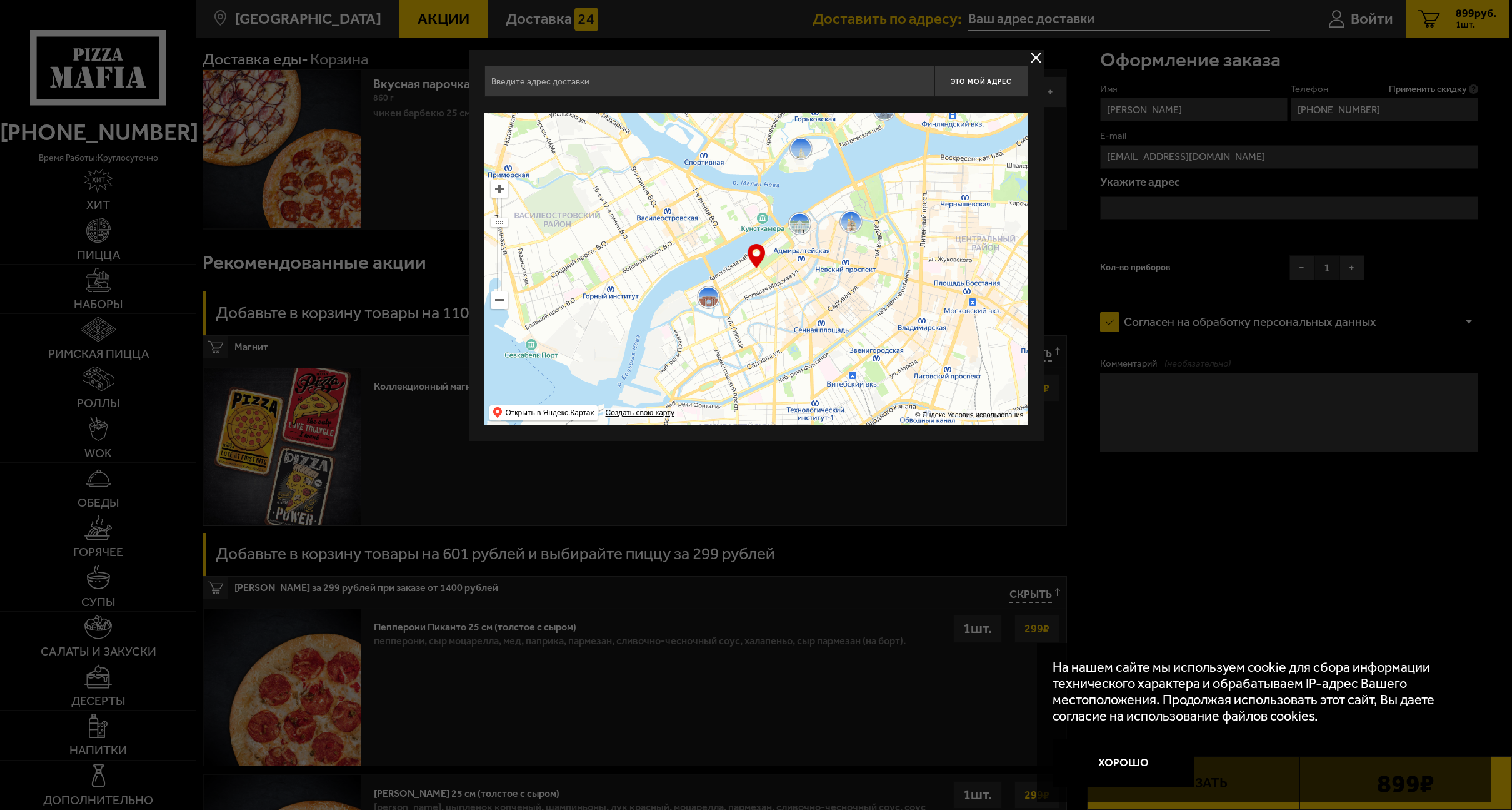
drag, startPoint x: 624, startPoint y: 298, endPoint x: 723, endPoint y: 225, distance: 123.0
click at [714, 230] on ymaps at bounding box center [756, 268] width 543 height 313
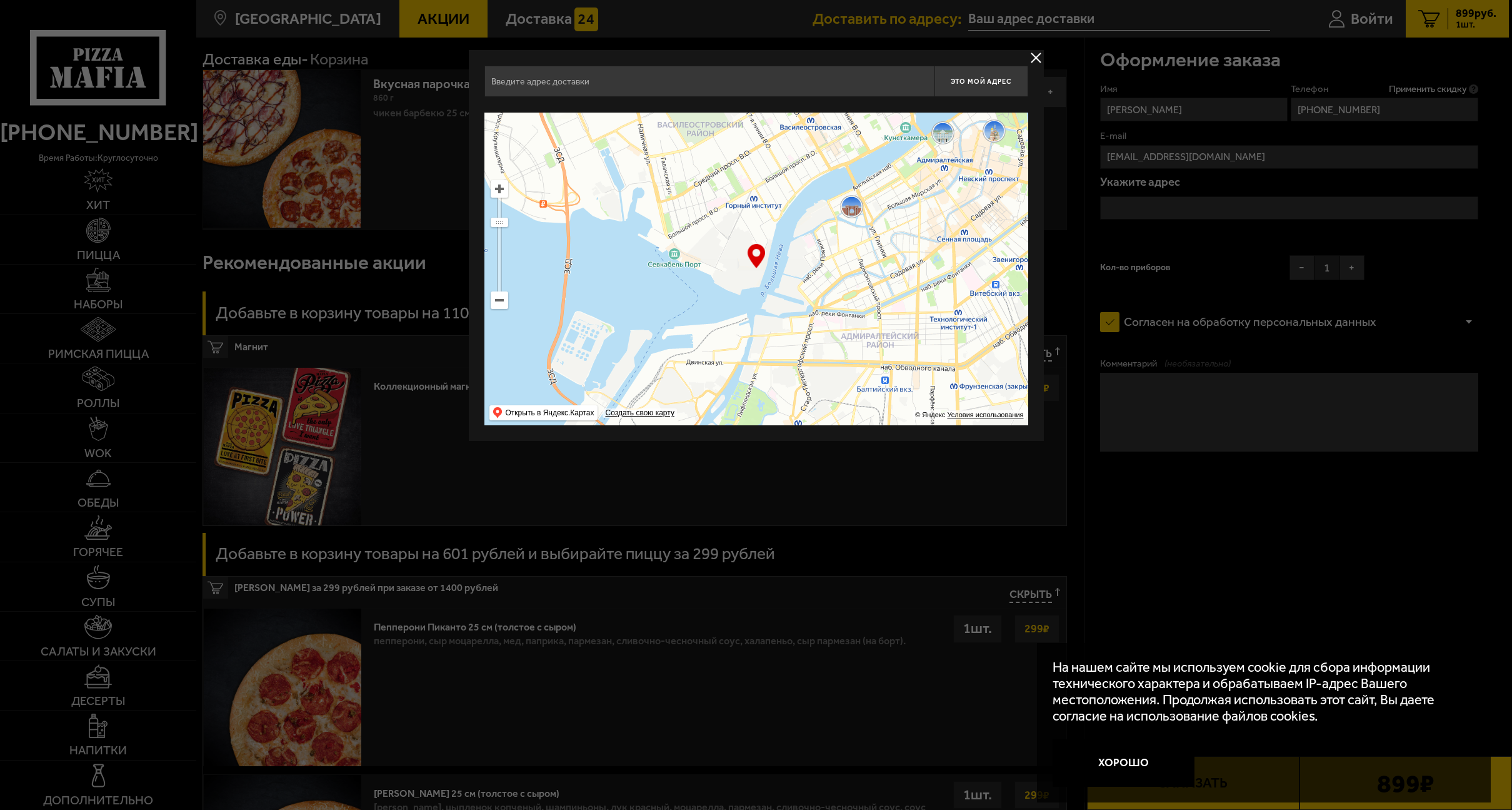
drag, startPoint x: 692, startPoint y: 314, endPoint x: 757, endPoint y: 224, distance: 111.0
click at [756, 232] on ymaps at bounding box center [756, 268] width 543 height 313
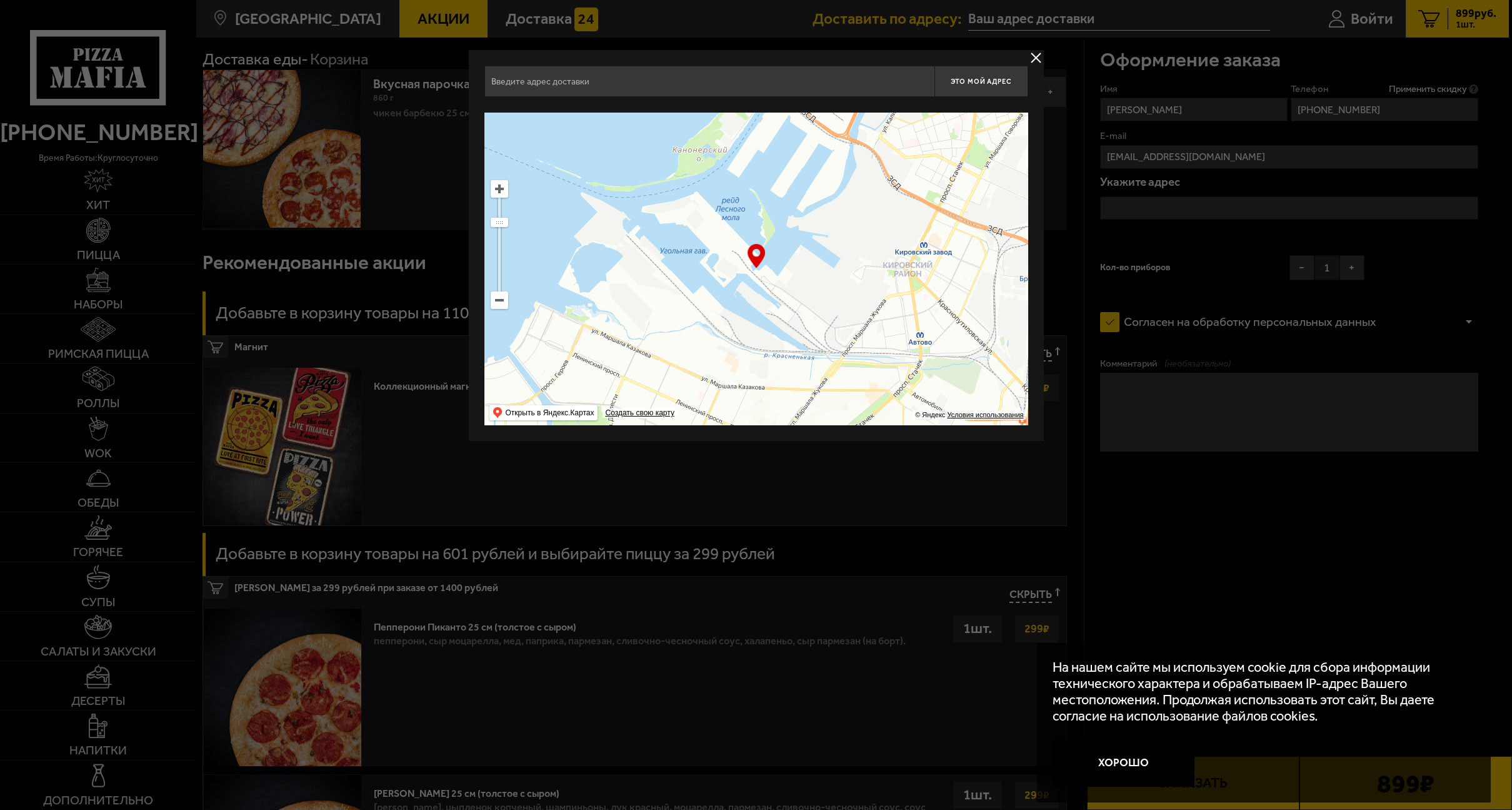
drag, startPoint x: 754, startPoint y: 311, endPoint x: 823, endPoint y: 214, distance: 119.0
click at [819, 223] on ymaps at bounding box center [756, 268] width 543 height 313
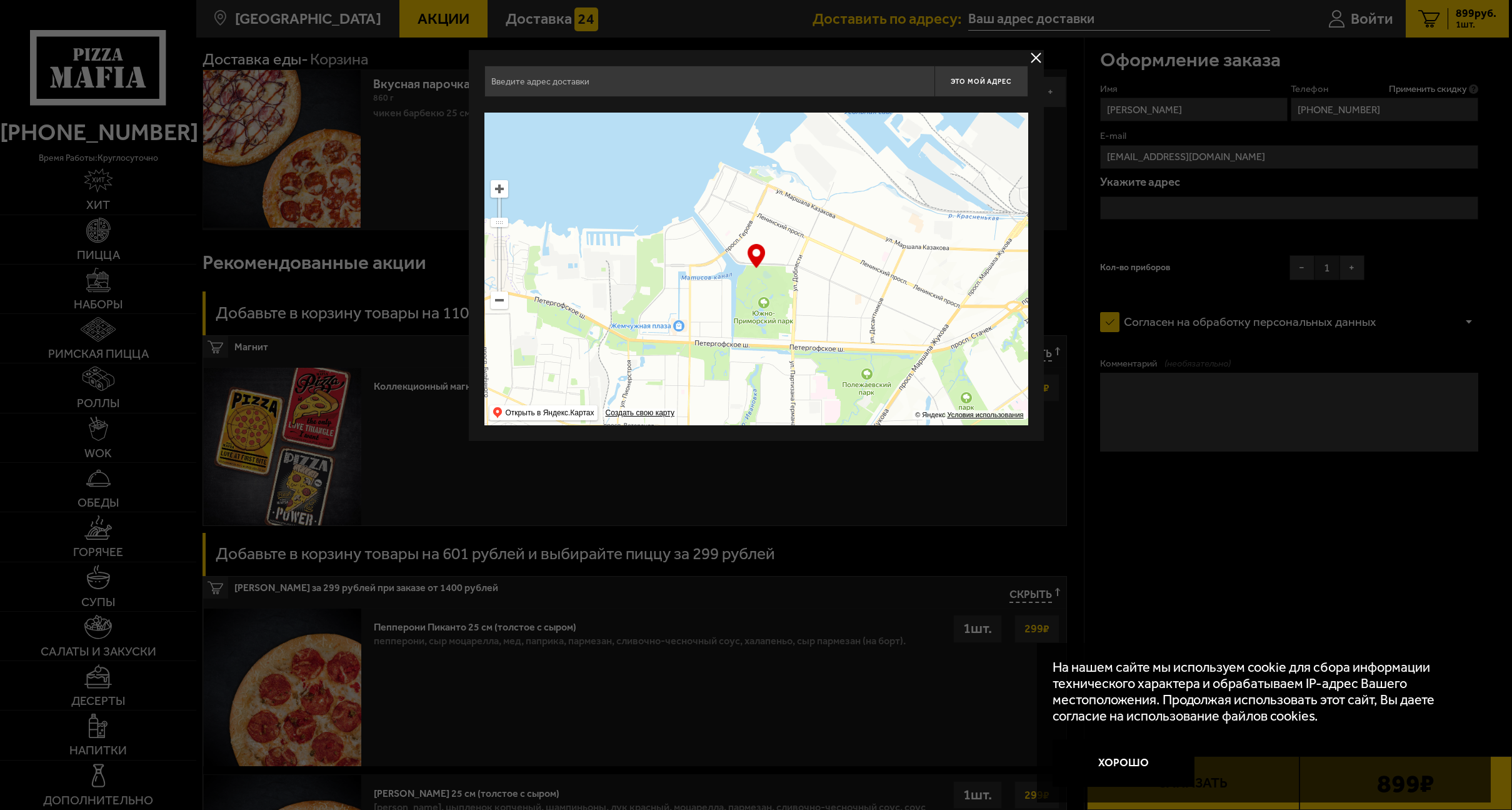
drag, startPoint x: 782, startPoint y: 277, endPoint x: 834, endPoint y: 348, distance: 88.0
click at [834, 348] on ymaps at bounding box center [756, 268] width 543 height 313
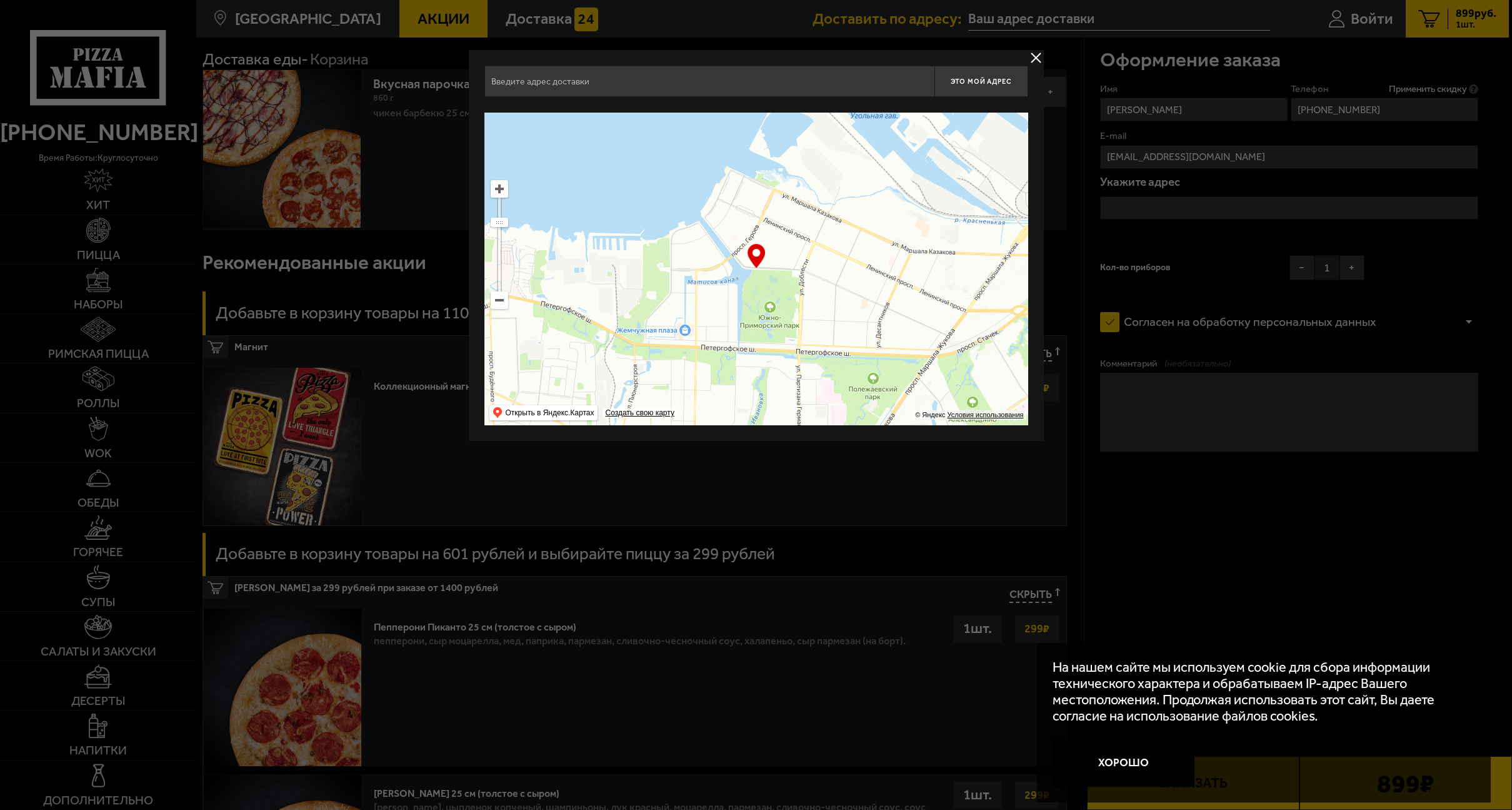
type input "улица Маршала Захарова, 16к1"
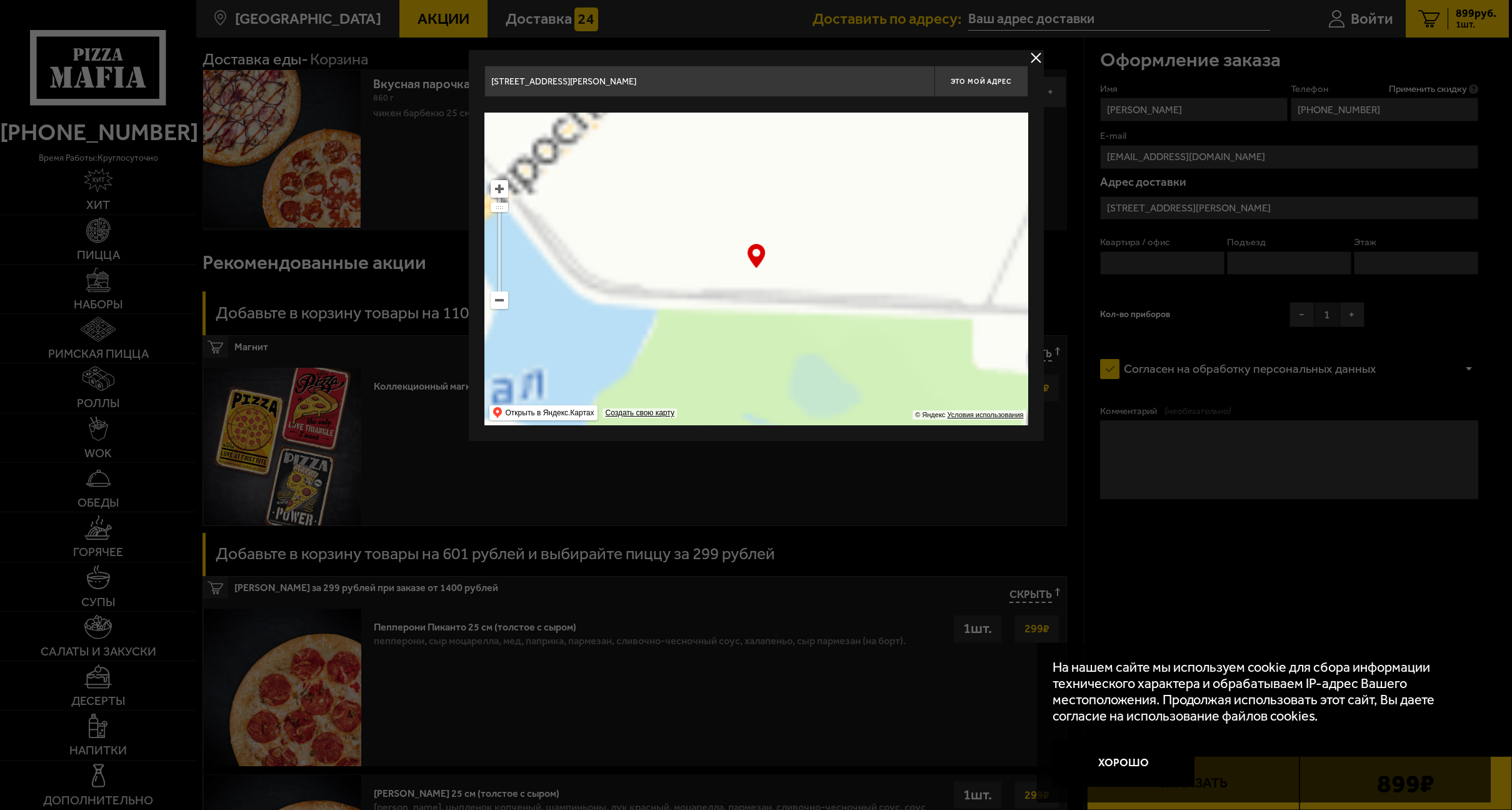
drag, startPoint x: 856, startPoint y: 342, endPoint x: 889, endPoint y: 340, distance: 33.1
click at [889, 340] on ymaps at bounding box center [756, 268] width 543 height 313
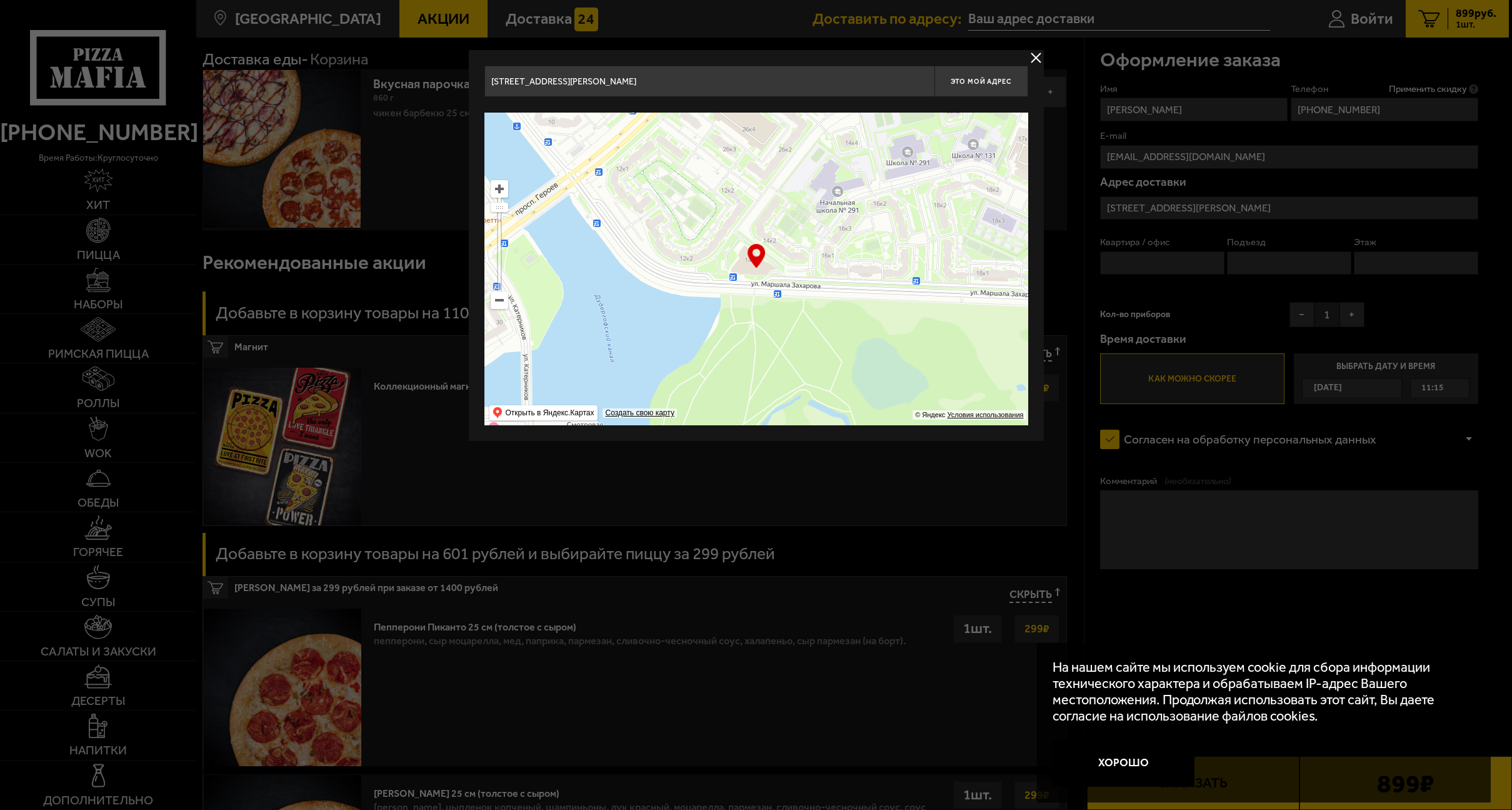
drag, startPoint x: 775, startPoint y: 317, endPoint x: 855, endPoint y: 293, distance: 83.5
click at [855, 293] on ymaps at bounding box center [756, 268] width 543 height 313
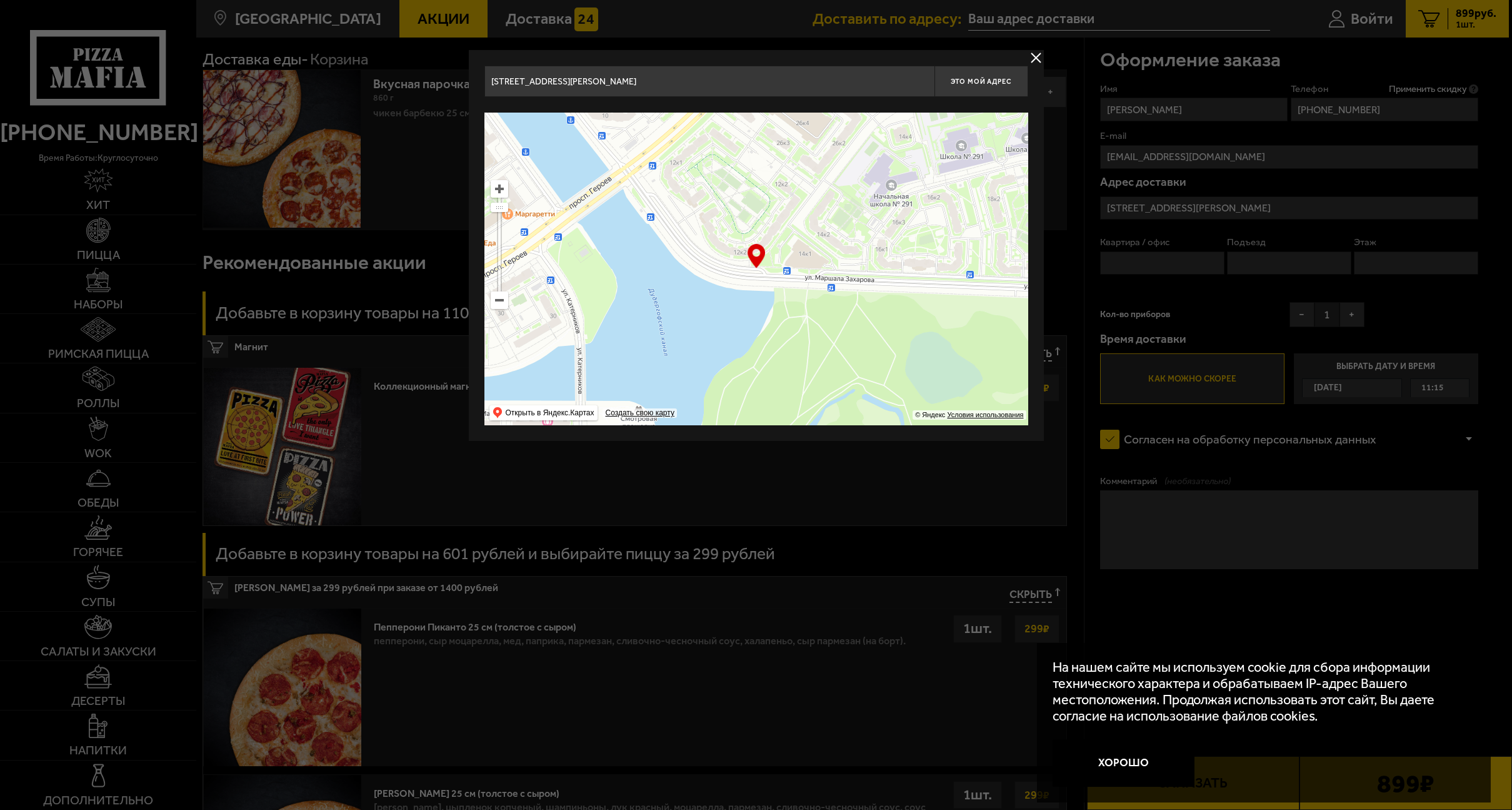
drag, startPoint x: 725, startPoint y: 281, endPoint x: 847, endPoint y: 283, distance: 122.0
click at [857, 276] on ymaps at bounding box center [756, 268] width 543 height 313
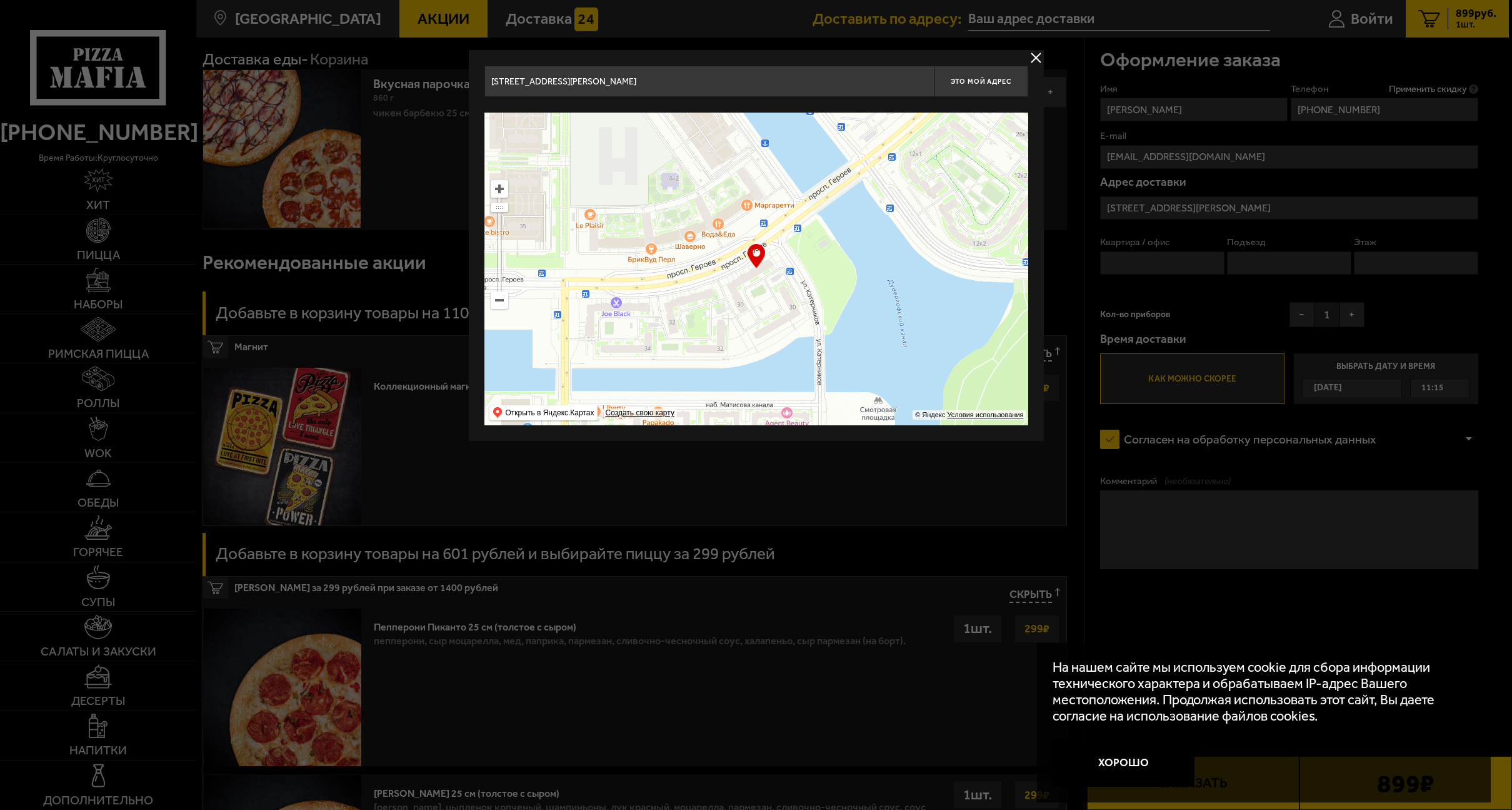
drag, startPoint x: 777, startPoint y: 288, endPoint x: 808, endPoint y: 291, distance: 31.1
click at [808, 291] on ymaps at bounding box center [756, 268] width 543 height 313
type input "проспект Героев, 30"
click at [761, 86] on input "проспект Героев, 30" at bounding box center [709, 81] width 450 height 31
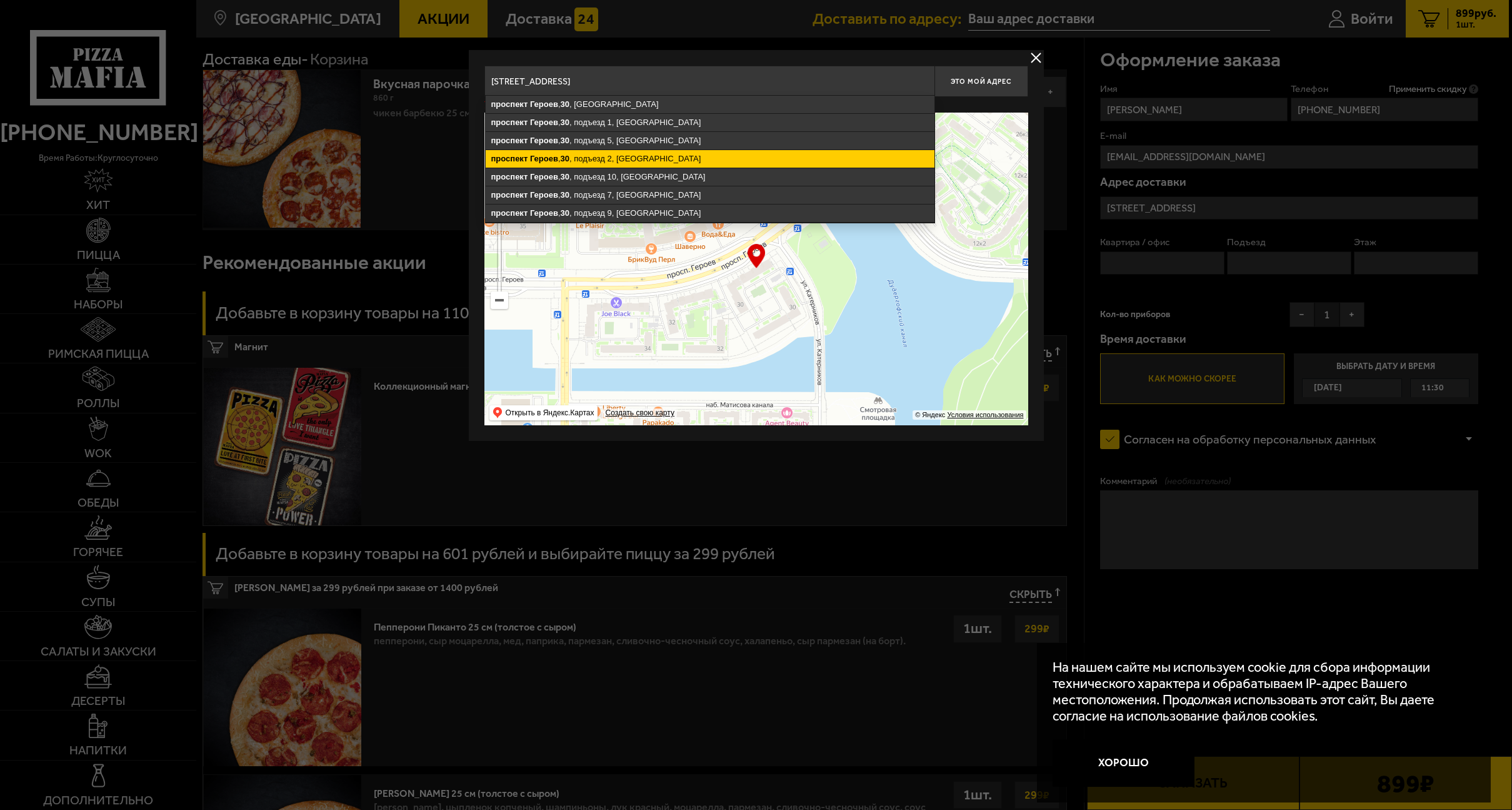
click at [679, 162] on ymaps "проспект Героев , 30 , подъезд 2, Санкт-Петербург" at bounding box center [710, 159] width 449 height 17
type input "Санкт-Петербург, проспект Героев, 30, подъезд 2"
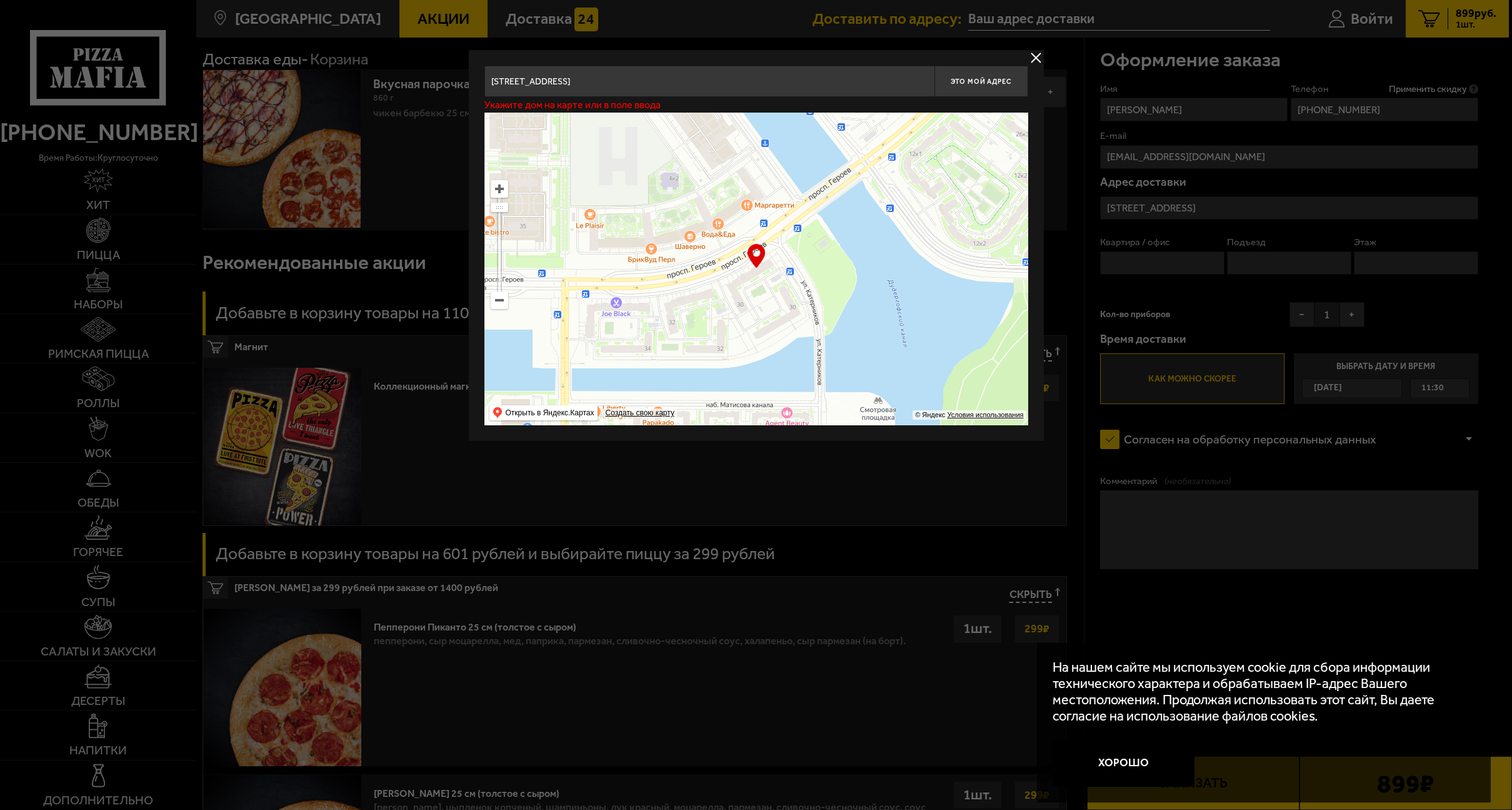
type input "проспект Героев, 30, подъезд 2"
click at [1029, 57] on button "delivery type" at bounding box center [1036, 57] width 16 height 16
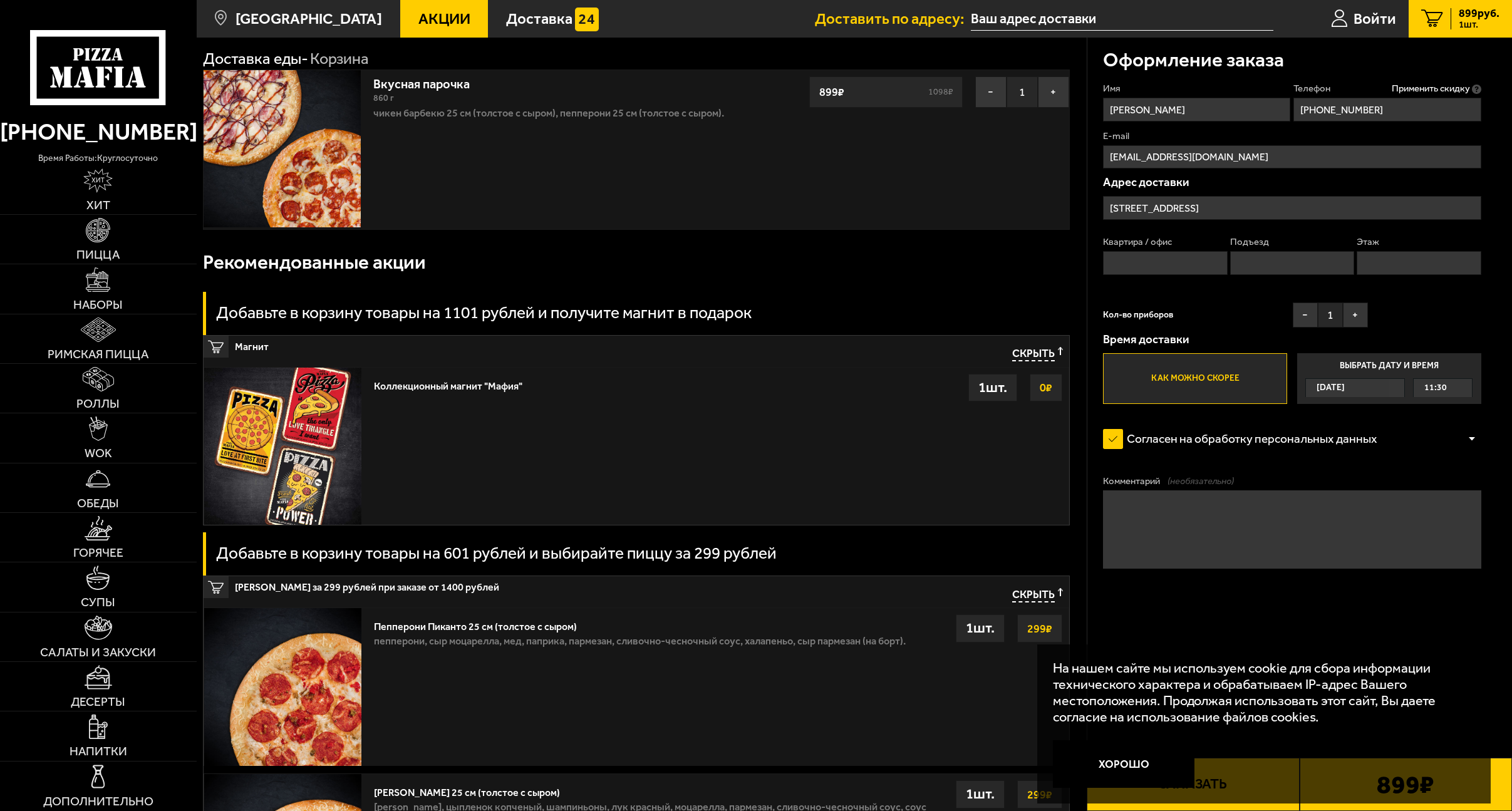
click at [1197, 259] on input "Квартира / офис" at bounding box center [1165, 262] width 124 height 24
type input "50"
click at [1256, 259] on input "Подъезд" at bounding box center [1292, 262] width 124 height 24
type input "2"
click at [1389, 265] on input "Этаж" at bounding box center [1419, 262] width 124 height 24
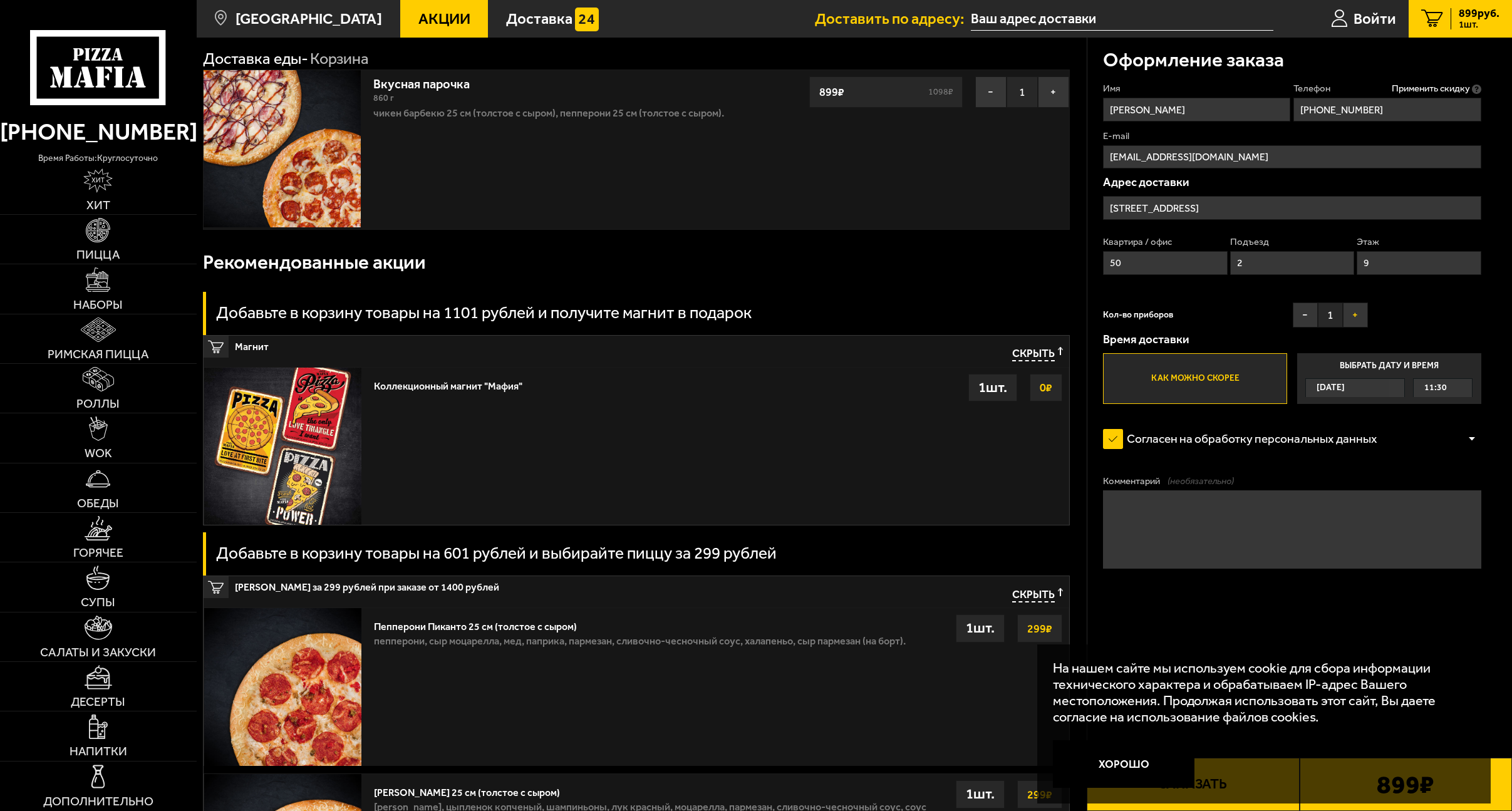
type input "9"
click at [1360, 317] on button "+" at bounding box center [1355, 315] width 25 height 25
click at [1364, 320] on button "+" at bounding box center [1355, 315] width 25 height 25
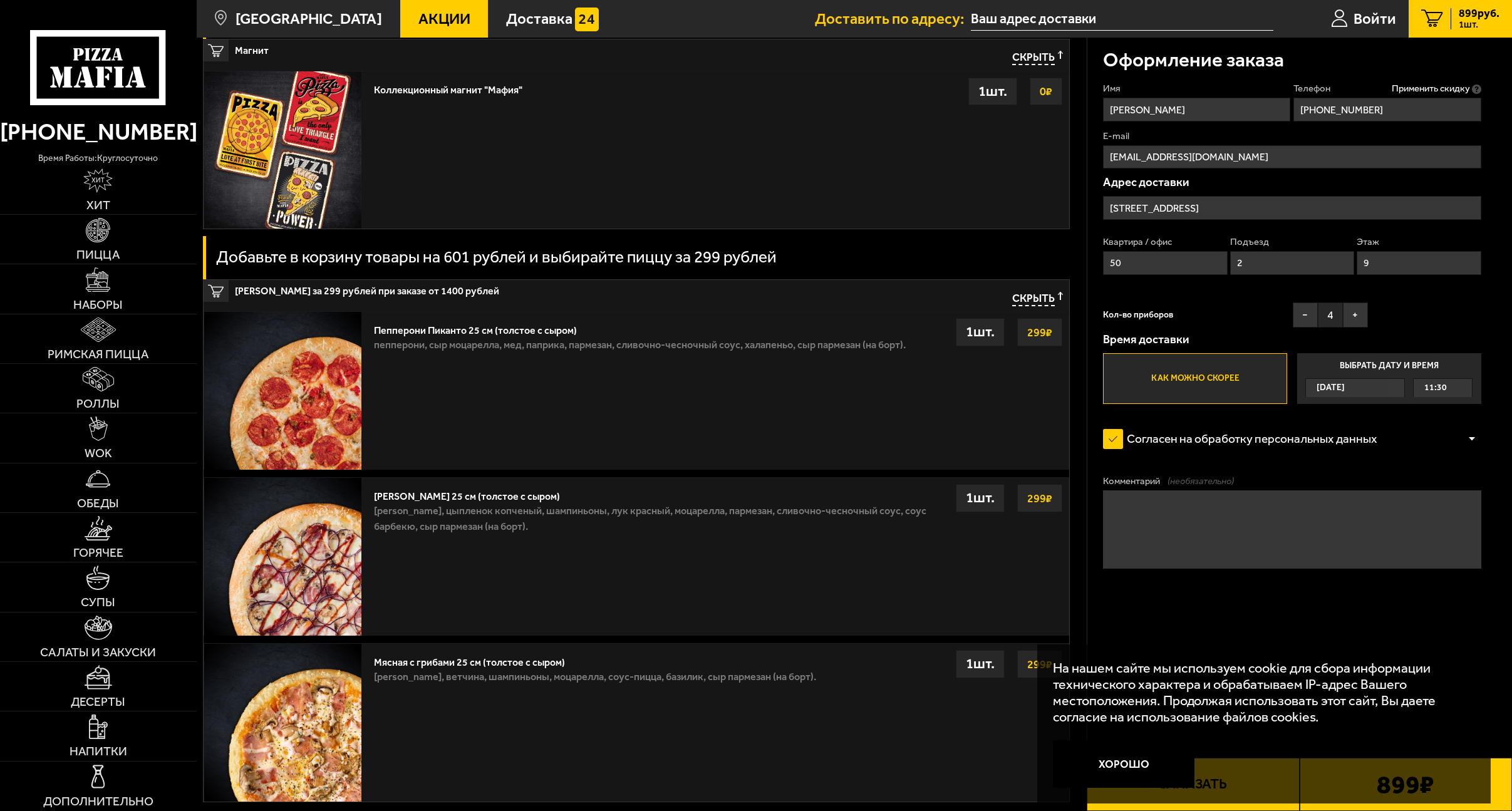
scroll to position [313, 0]
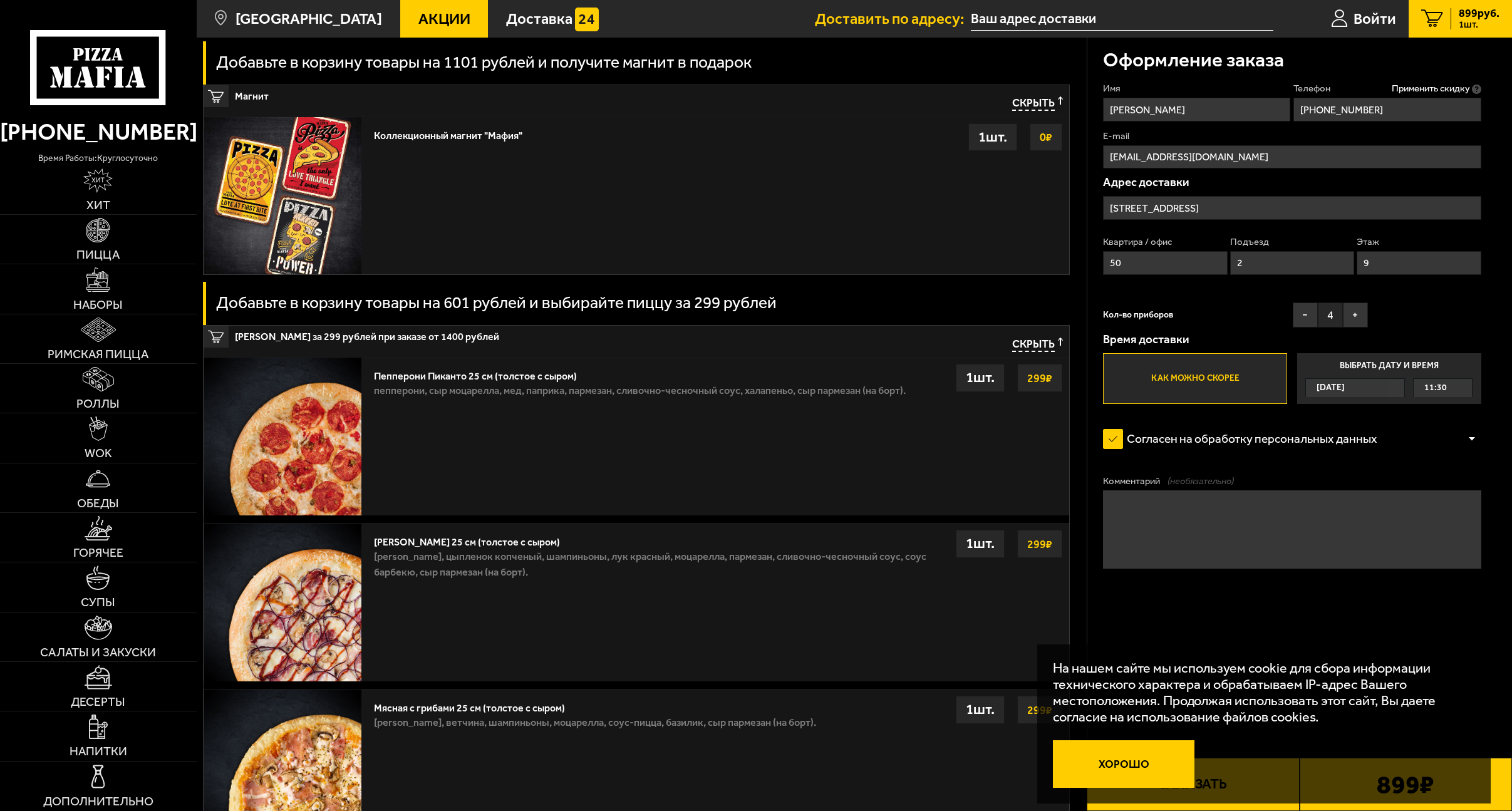
click at [1139, 767] on button "Хорошо" at bounding box center [1124, 763] width 141 height 47
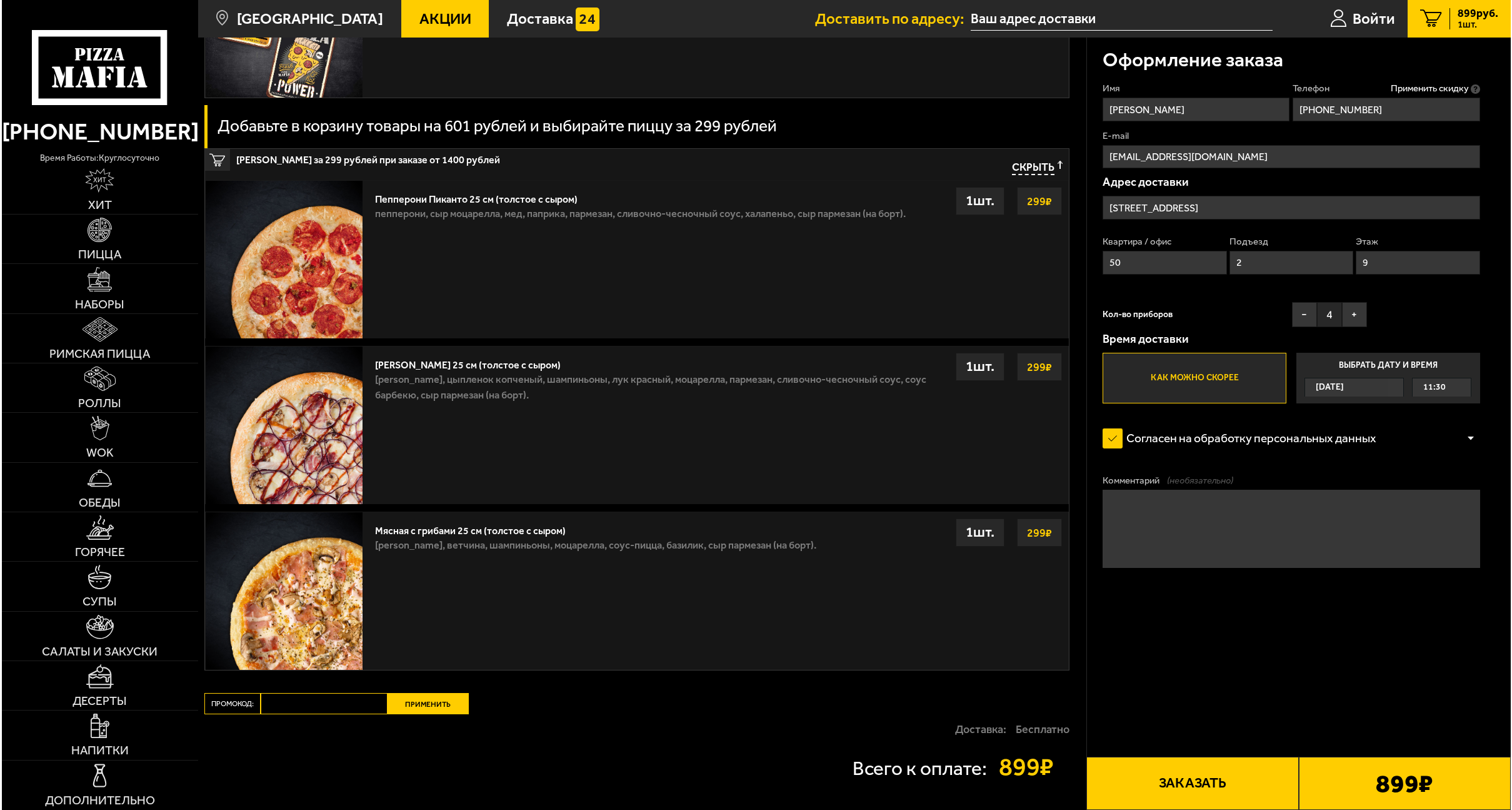
scroll to position [500, 0]
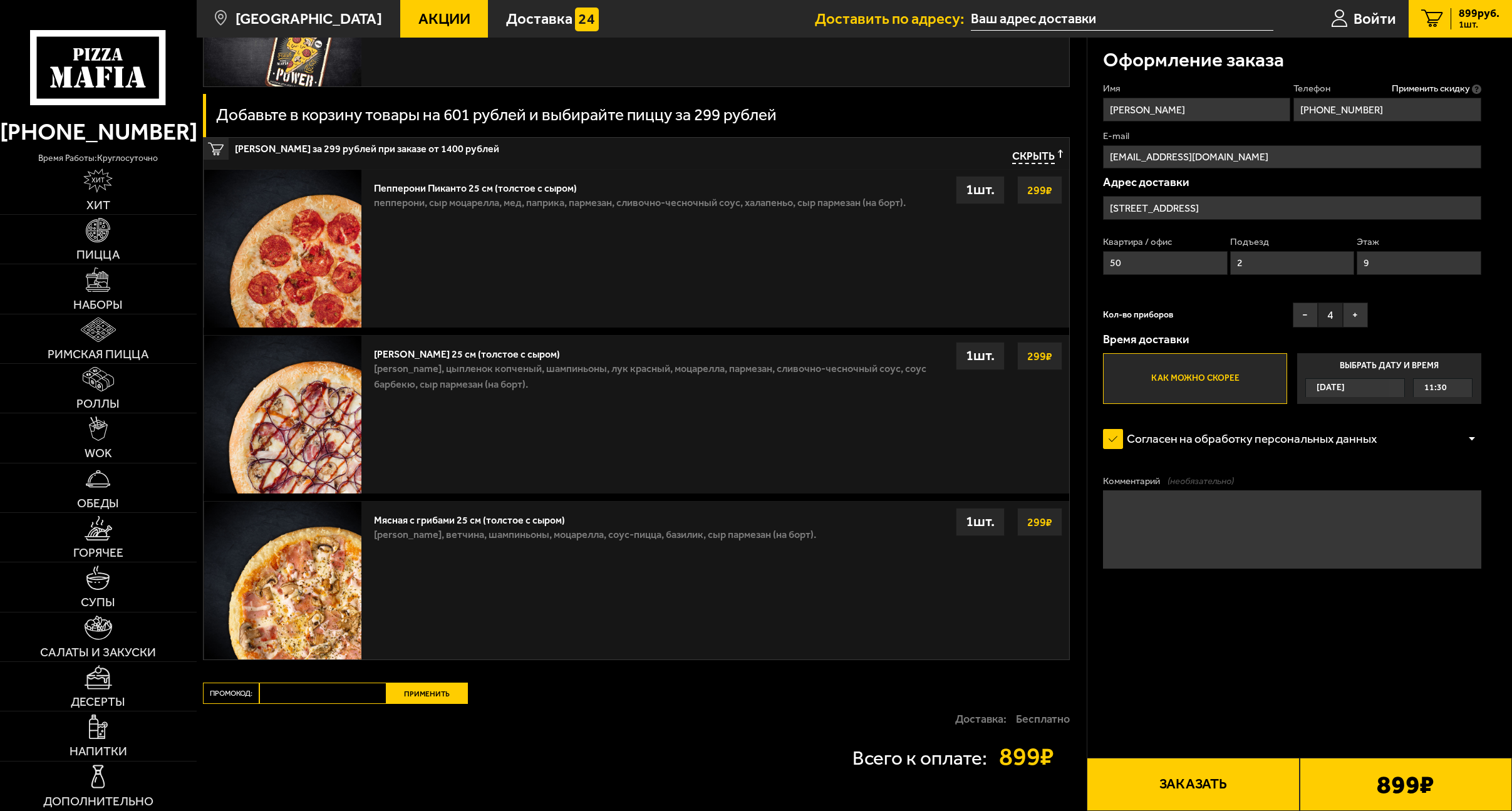
click at [1174, 774] on button "Заказать" at bounding box center [1192, 784] width 212 height 53
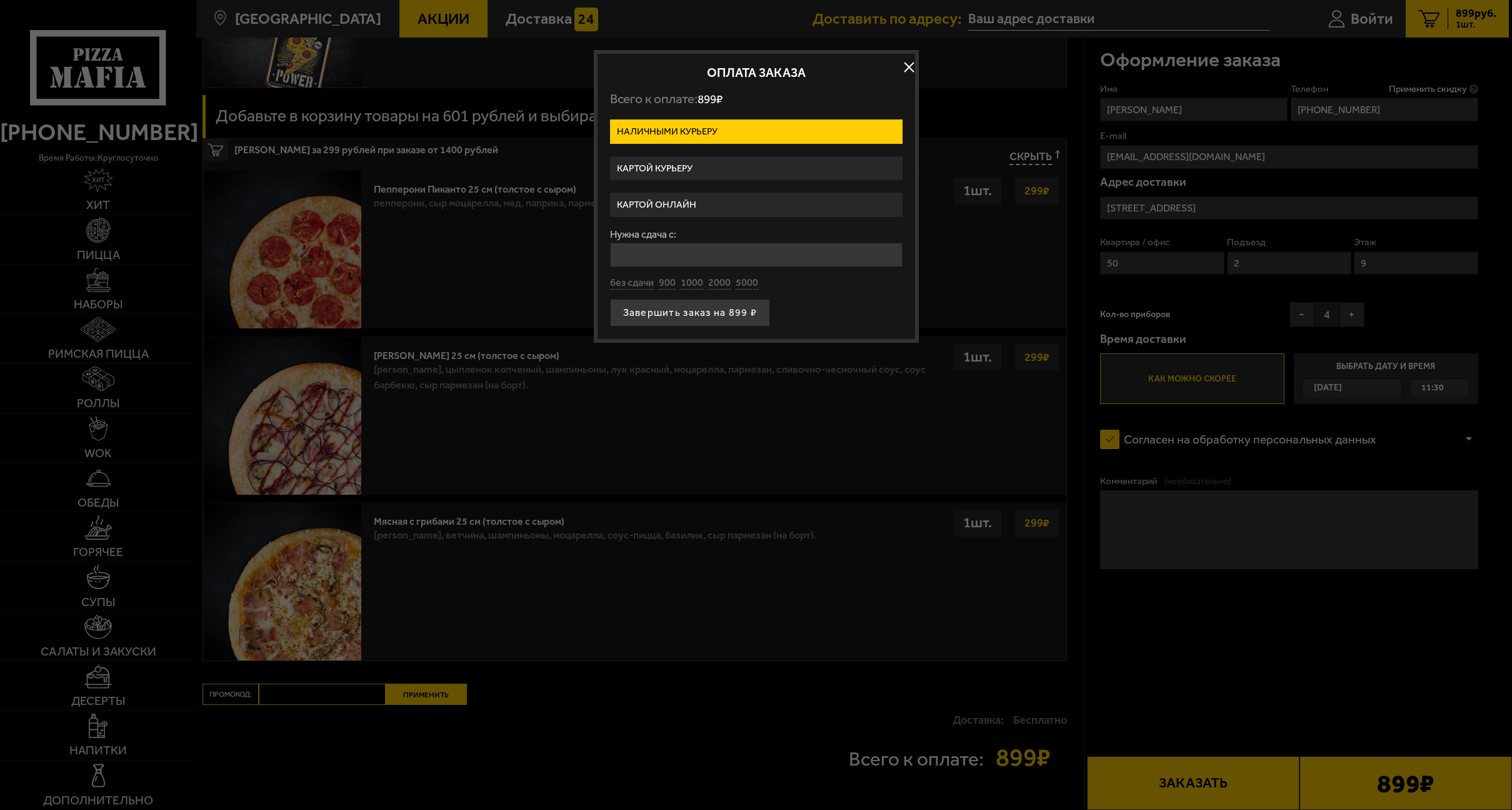
click at [709, 169] on label "Картой курьеру" at bounding box center [757, 168] width 293 height 24
click at [0, 0] on input "Картой курьеру" at bounding box center [0, 0] width 0 height 0
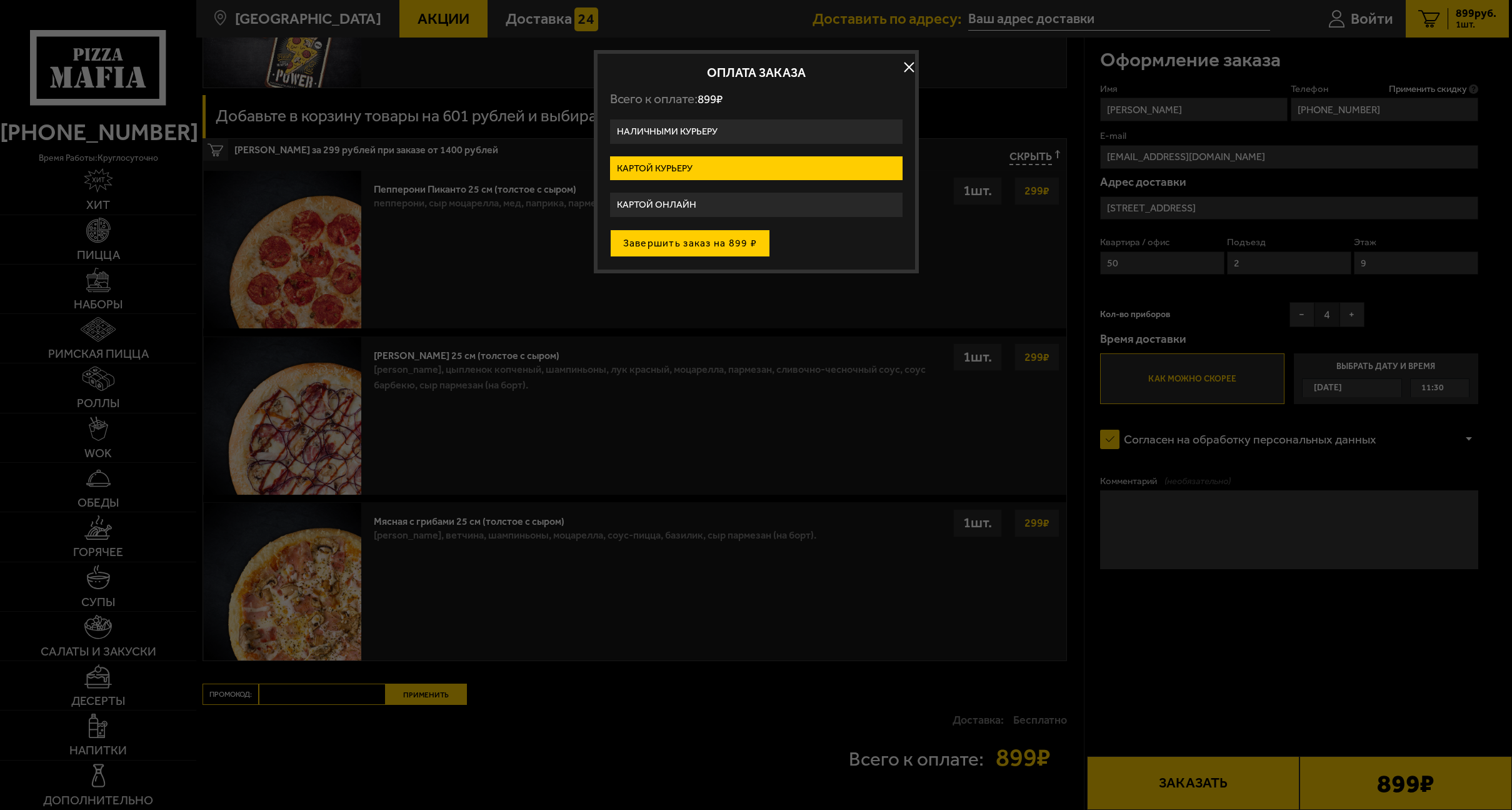
click at [712, 242] on button "Завершить заказ на 899 ₽" at bounding box center [691, 243] width 160 height 28
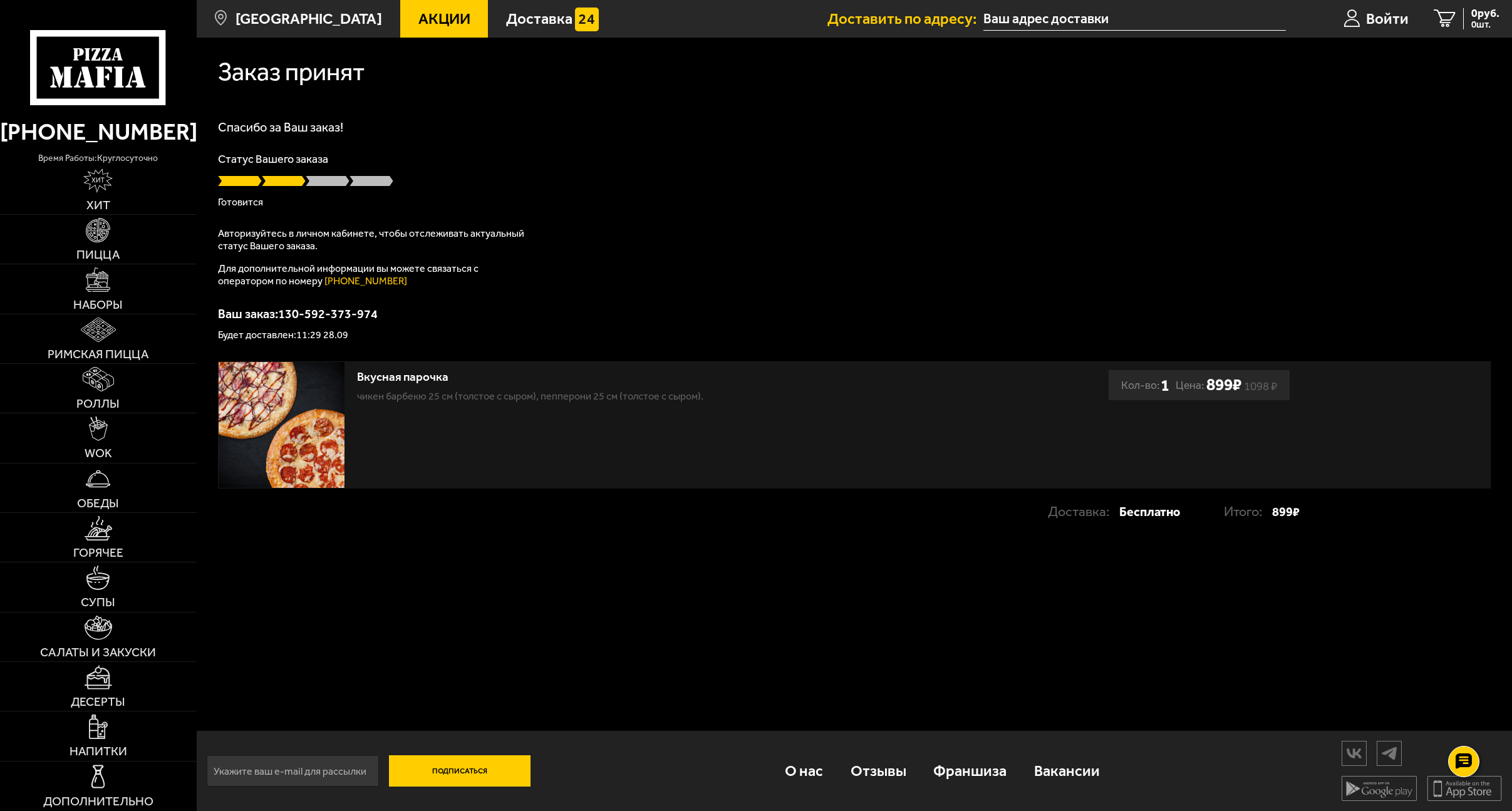
click at [536, 154] on p "Статус Вашего заказа" at bounding box center [854, 159] width 1273 height 11
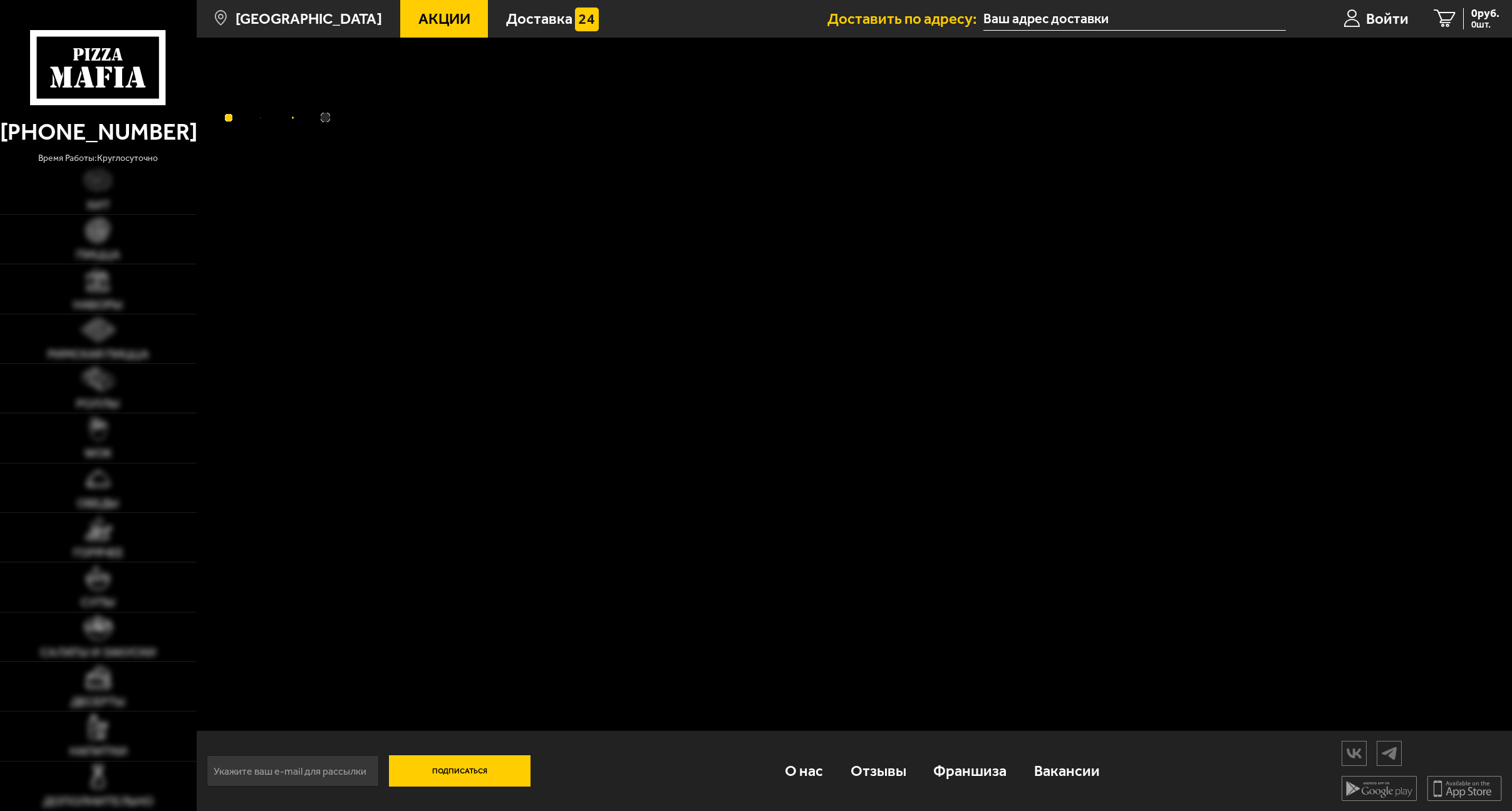
scroll to position [1, 0]
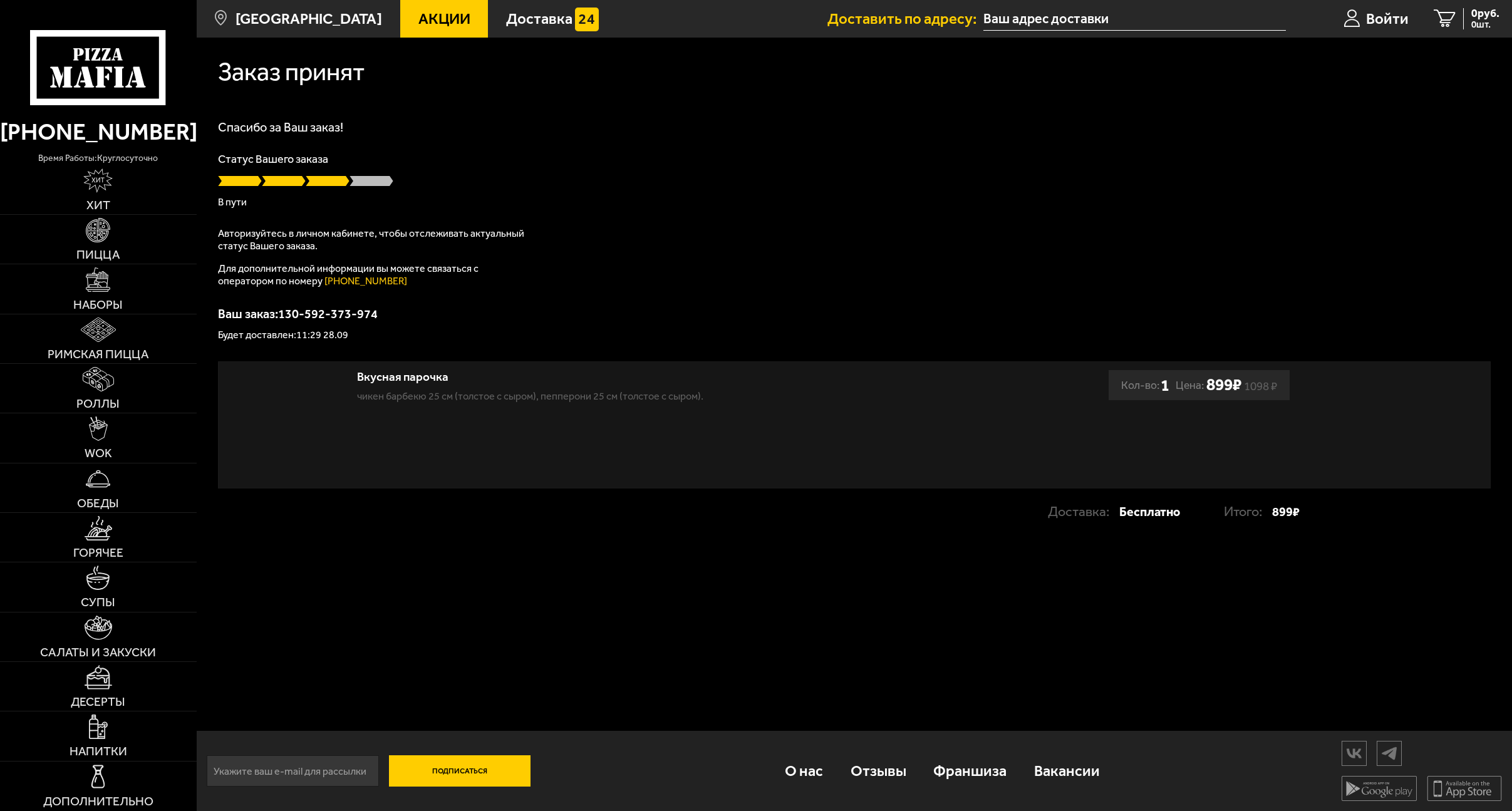
scroll to position [1, 0]
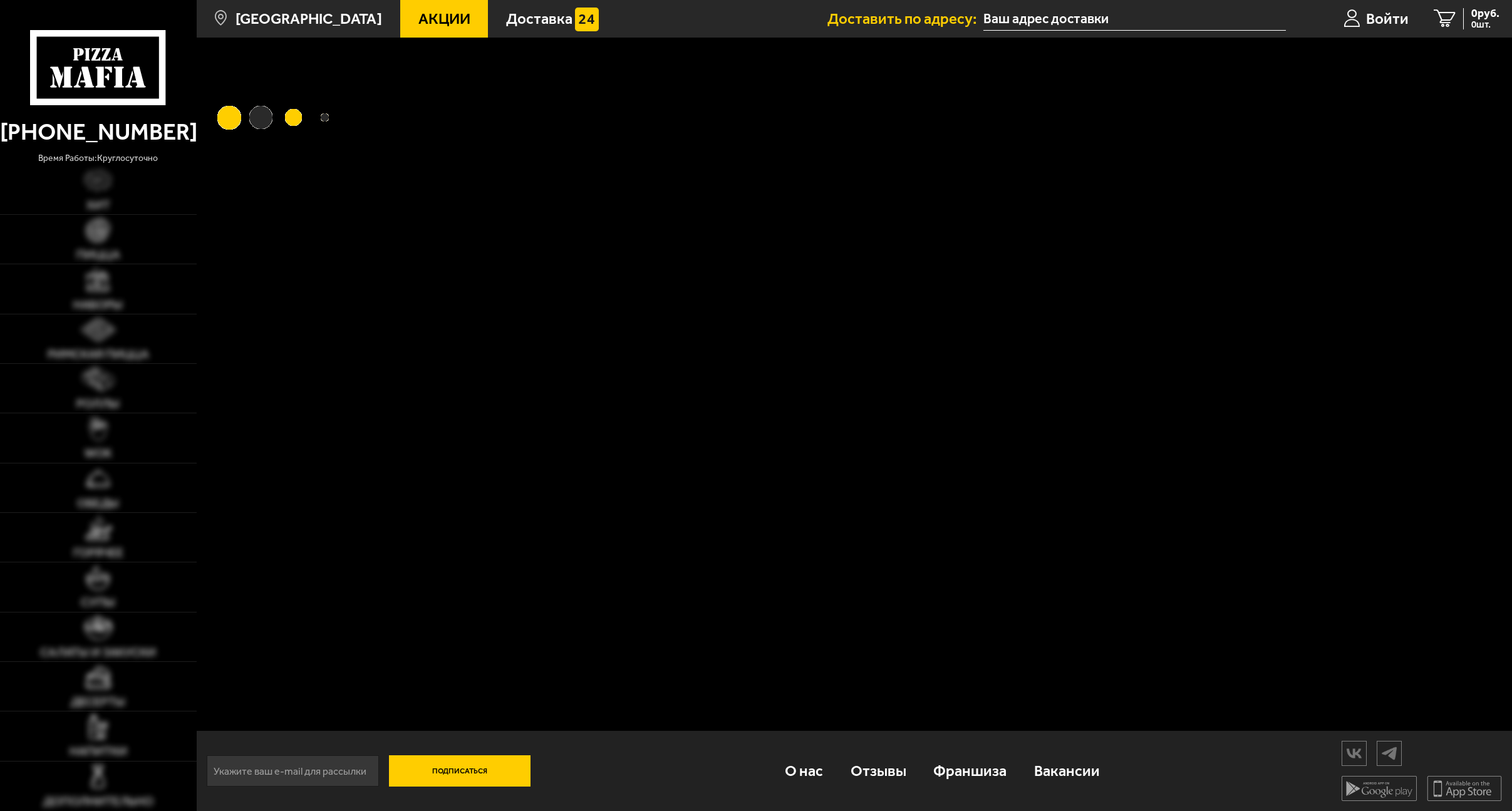
scroll to position [1, 0]
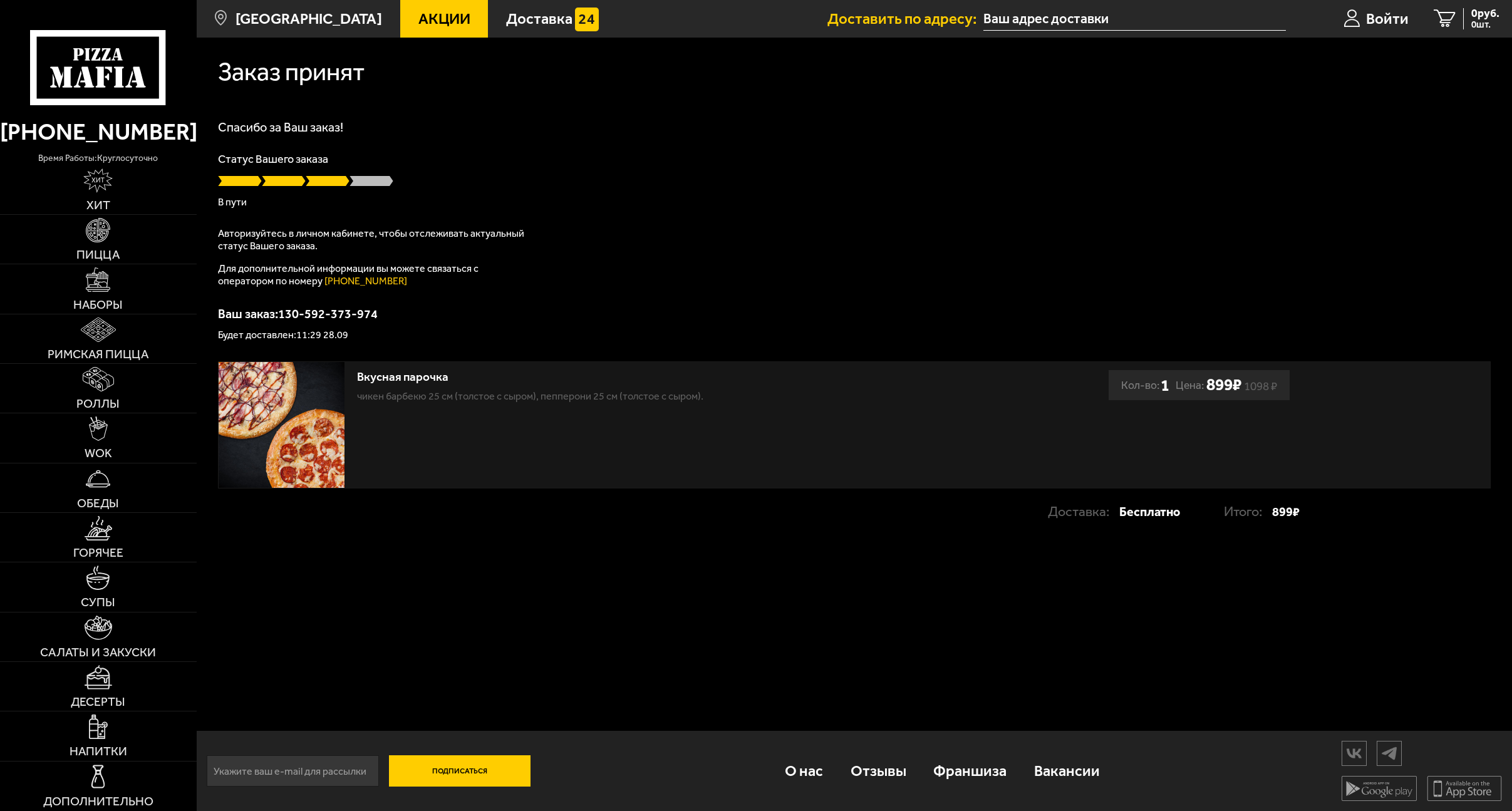
scroll to position [1, 0]
